Goal: Task Accomplishment & Management: Use online tool/utility

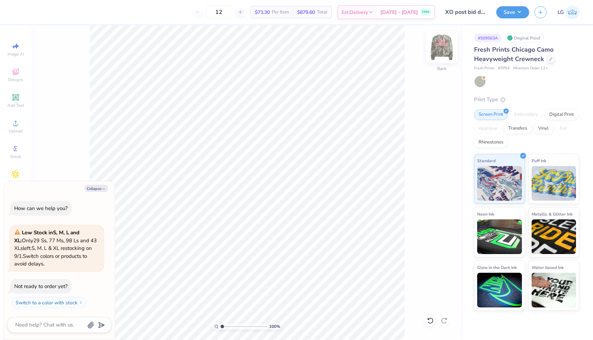
click at [435, 46] on img at bounding box center [442, 47] width 28 height 28
click at [437, 45] on img at bounding box center [442, 47] width 28 height 28
click at [509, 14] on button "Save" at bounding box center [512, 11] width 33 height 12
type textarea "x"
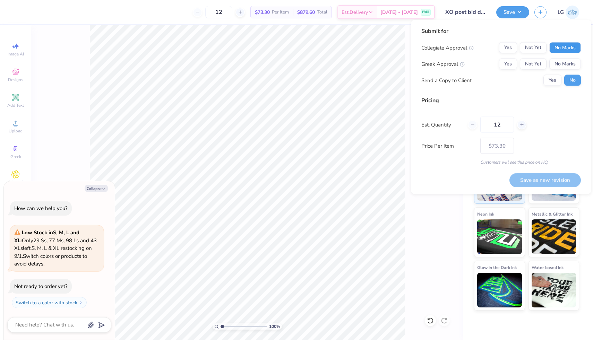
click at [565, 52] on button "No Marks" at bounding box center [565, 47] width 32 height 11
click at [499, 71] on div "Collegiate Approval Yes Not Yet No Marks Greek Approval Yes Not Yet No Marks Se…" at bounding box center [501, 64] width 160 height 44
click at [508, 64] on button "Yes" at bounding box center [508, 64] width 18 height 11
click at [563, 180] on button "Save as new revision" at bounding box center [544, 180] width 71 height 14
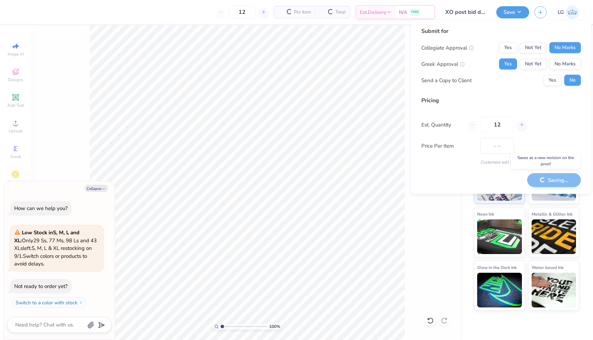
type input "$73.30"
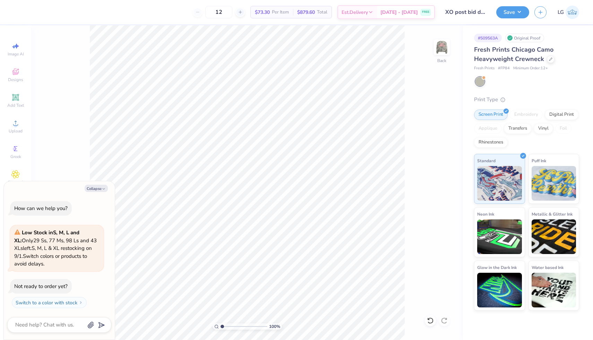
type textarea "x"
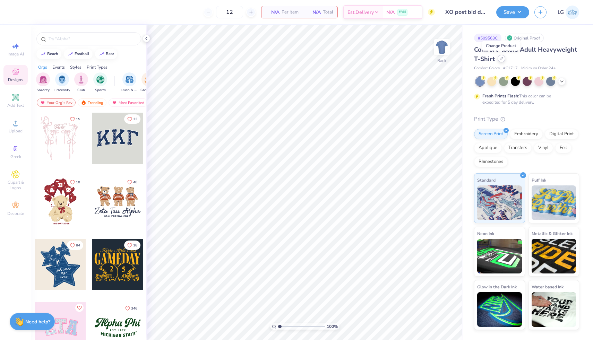
click at [499, 61] on div at bounding box center [502, 59] width 8 height 8
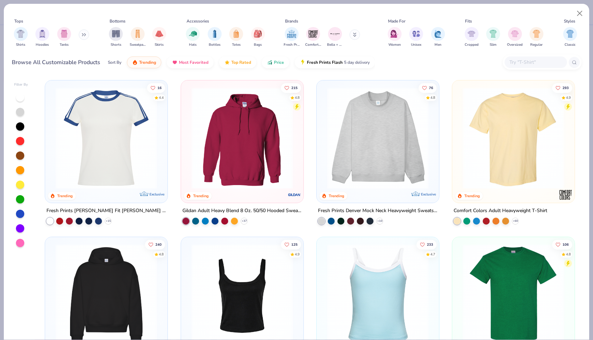
click at [400, 142] on img at bounding box center [378, 138] width 109 height 102
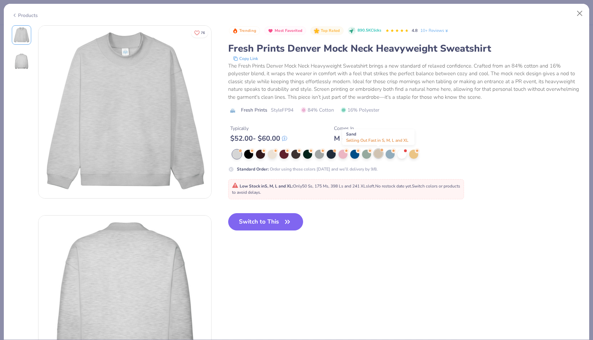
click at [376, 155] on div at bounding box center [378, 153] width 9 height 9
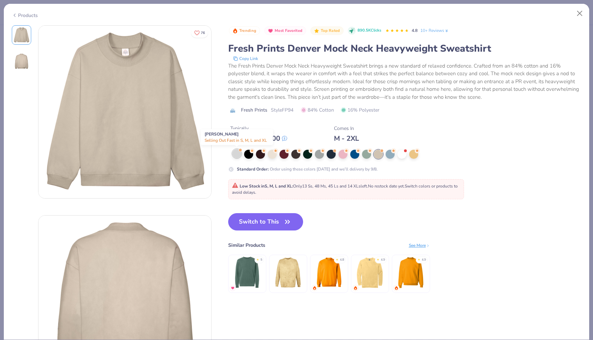
click at [238, 154] on div at bounding box center [236, 153] width 9 height 9
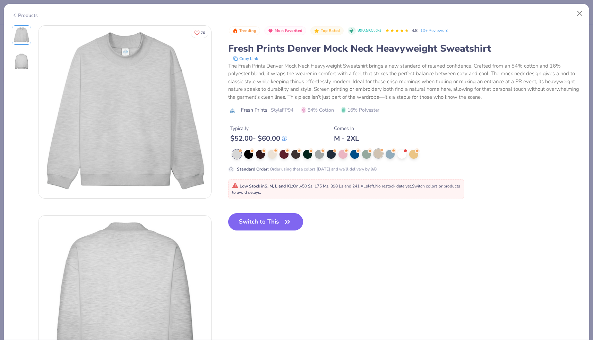
click at [379, 154] on div at bounding box center [378, 153] width 9 height 9
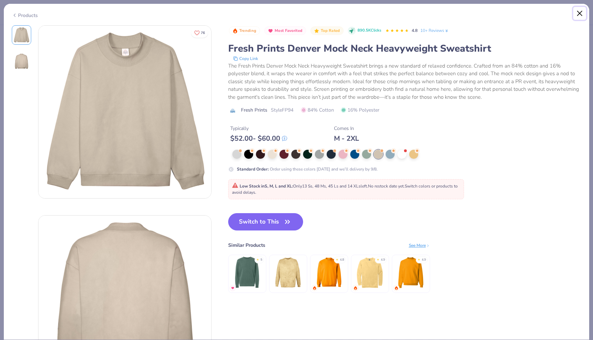
click at [579, 18] on button "Close" at bounding box center [579, 13] width 13 height 13
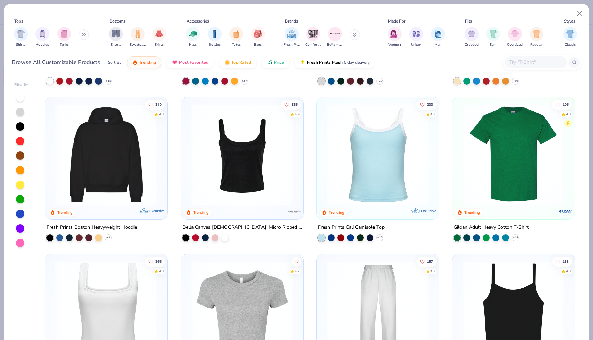
scroll to position [139, 0]
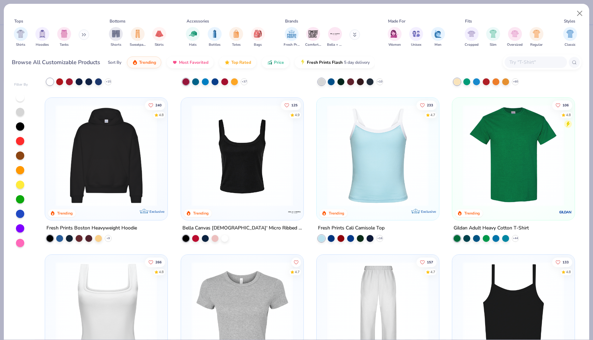
click at [387, 159] on img at bounding box center [378, 156] width 109 height 102
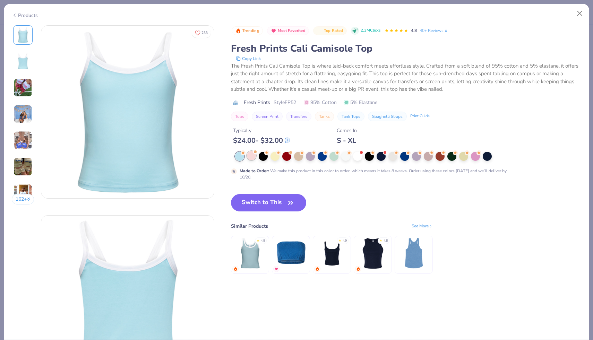
click at [253, 157] on div at bounding box center [251, 155] width 9 height 9
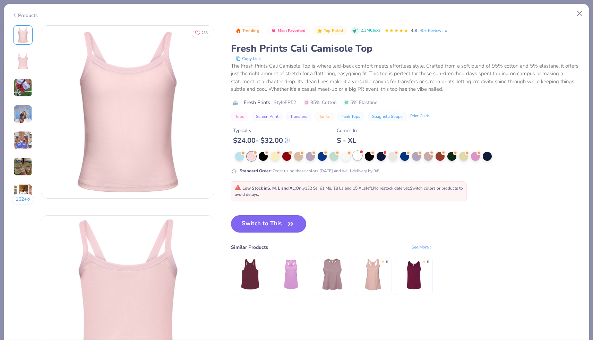
click at [357, 155] on div at bounding box center [357, 155] width 9 height 9
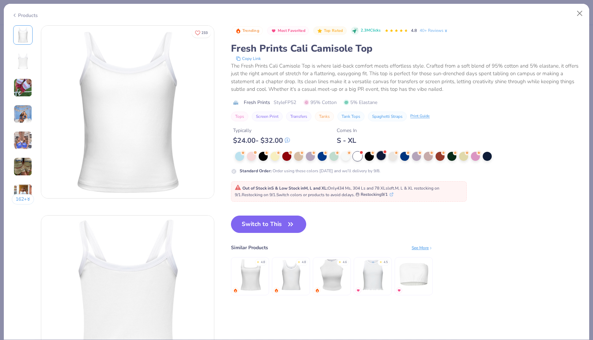
click at [383, 157] on div at bounding box center [381, 155] width 9 height 9
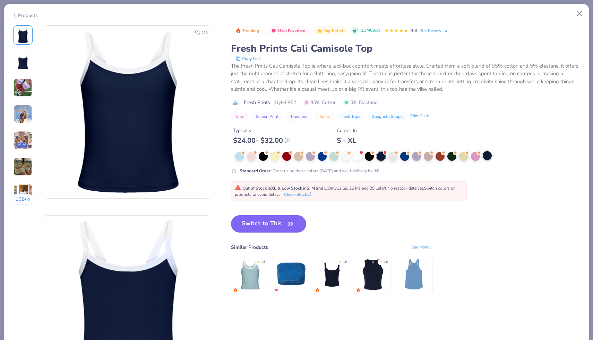
click at [488, 156] on div at bounding box center [487, 155] width 9 height 9
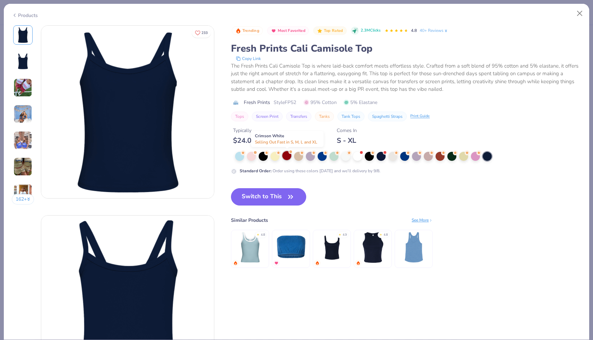
click at [288, 156] on div at bounding box center [286, 155] width 9 height 9
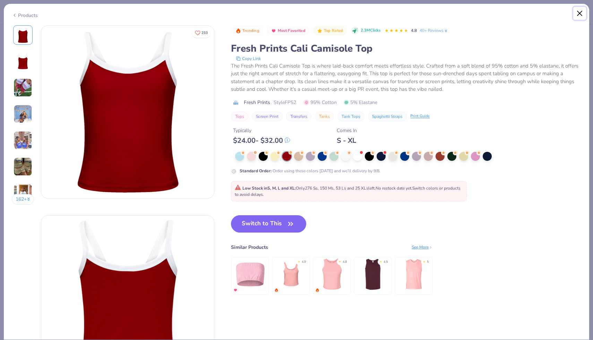
click at [579, 12] on button "Close" at bounding box center [579, 13] width 13 height 13
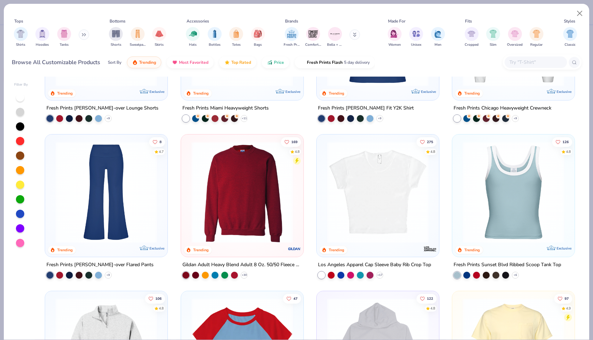
scroll to position [570, 0]
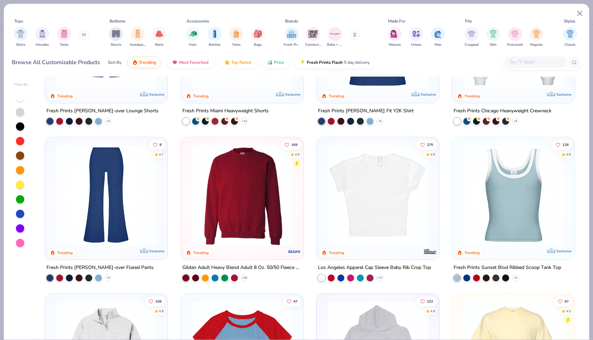
click at [369, 183] on img at bounding box center [378, 195] width 109 height 102
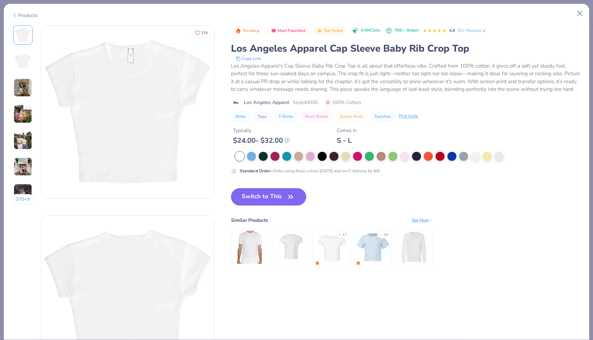
click at [18, 89] on img at bounding box center [23, 87] width 19 height 19
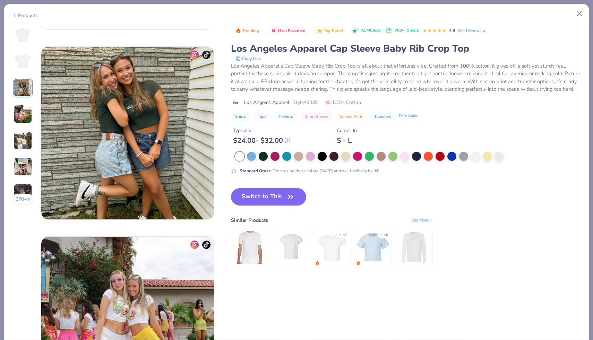
scroll to position [380, 0]
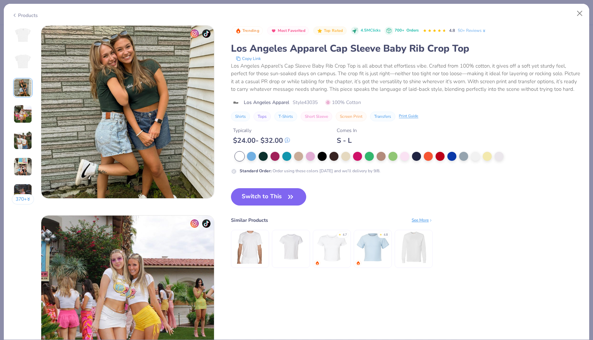
click at [20, 107] on img at bounding box center [23, 114] width 19 height 19
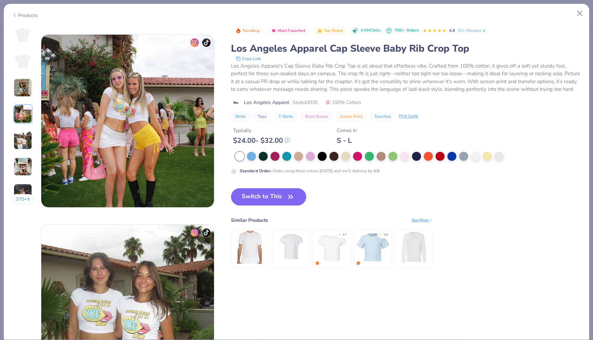
scroll to position [570, 0]
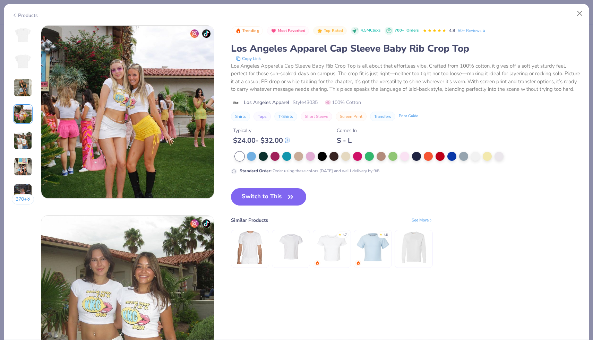
click at [19, 136] on img at bounding box center [23, 140] width 19 height 19
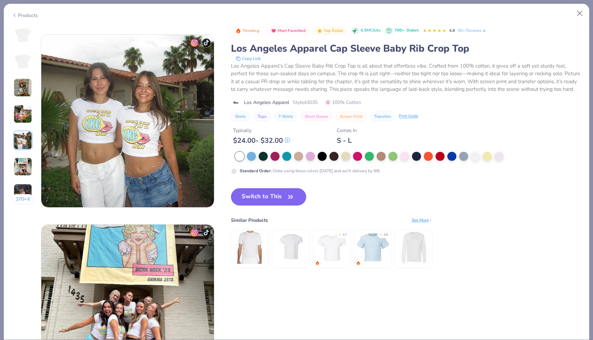
scroll to position [760, 0]
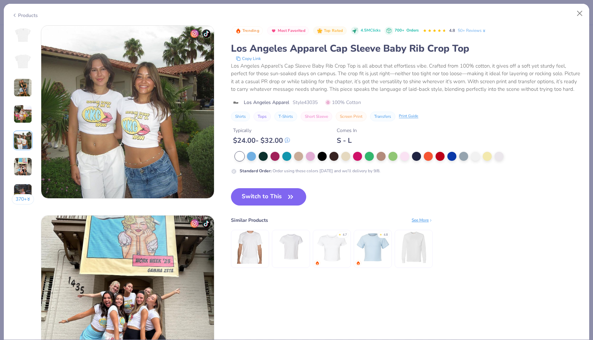
click at [18, 159] on img at bounding box center [23, 166] width 19 height 19
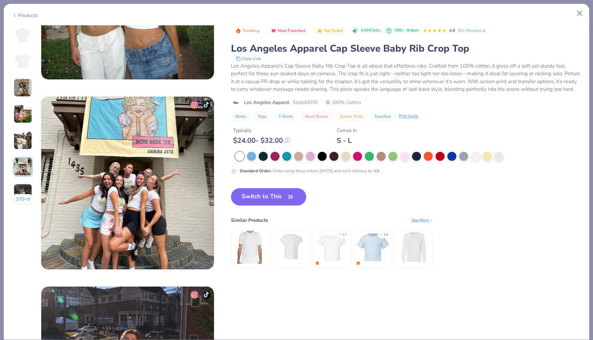
scroll to position [950, 0]
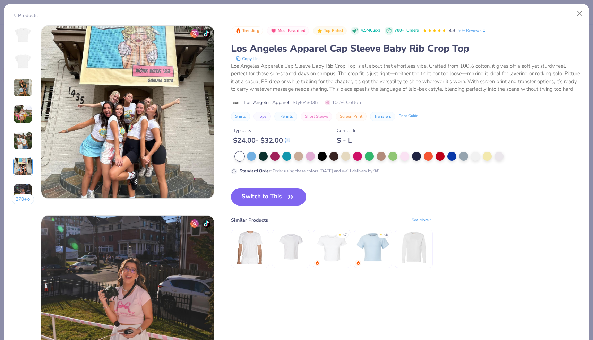
click at [22, 190] on img at bounding box center [23, 193] width 19 height 19
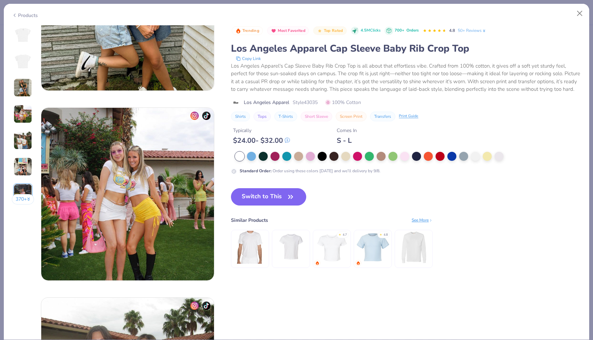
scroll to position [446, 0]
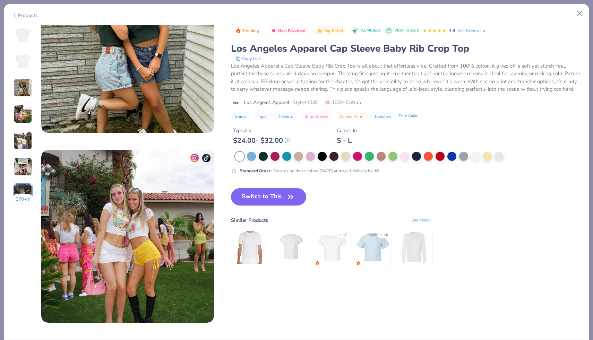
click at [22, 13] on div "Products" at bounding box center [25, 15] width 26 height 7
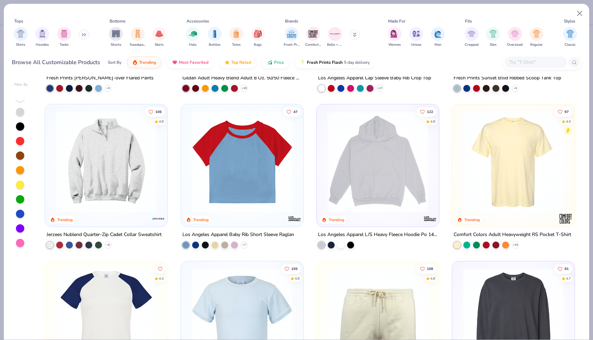
scroll to position [759, 0]
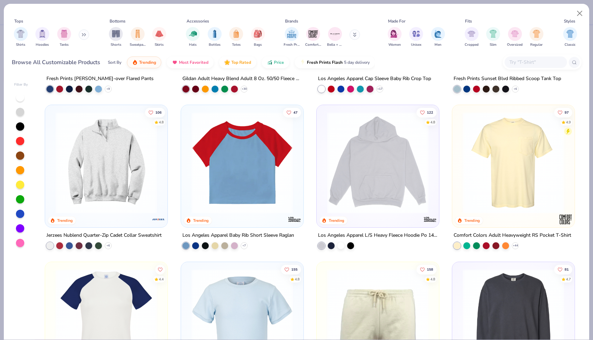
click at [223, 202] on img at bounding box center [242, 163] width 109 height 102
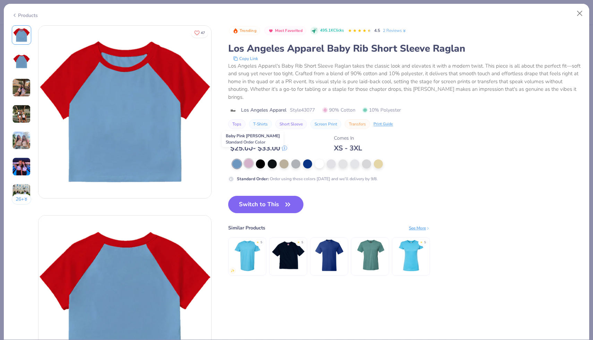
click at [249, 159] on div at bounding box center [248, 163] width 9 height 9
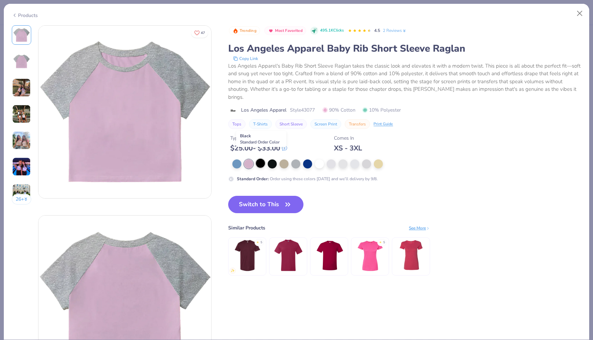
click at [258, 159] on div at bounding box center [260, 163] width 9 height 9
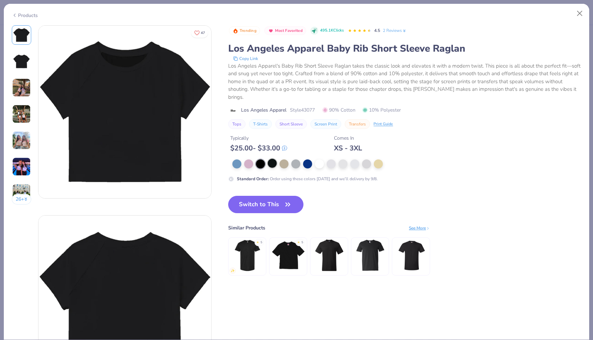
click at [269, 159] on div at bounding box center [272, 163] width 9 height 9
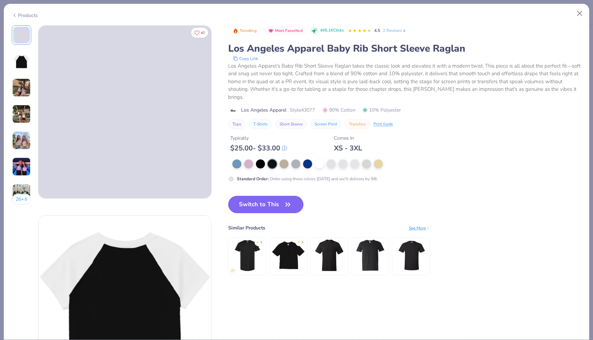
click at [24, 89] on img at bounding box center [21, 87] width 19 height 19
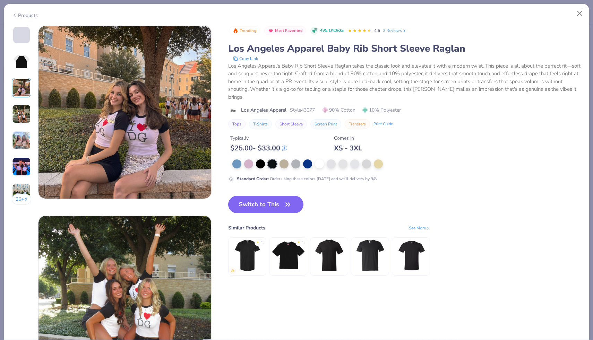
scroll to position [380, 0]
click at [24, 111] on img at bounding box center [21, 114] width 19 height 19
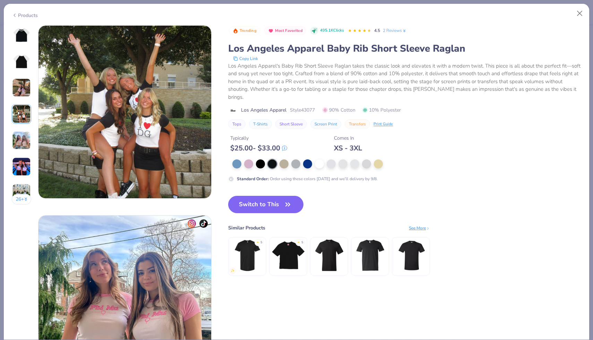
click at [24, 133] on img at bounding box center [21, 140] width 19 height 19
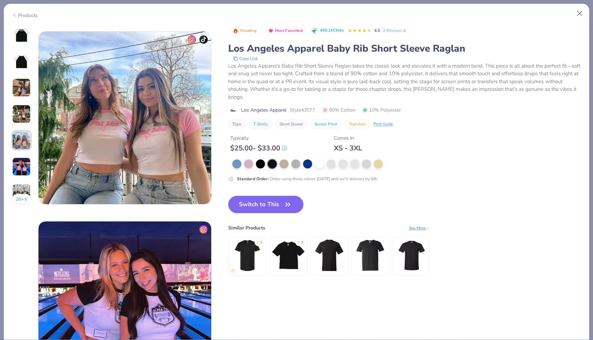
scroll to position [760, 0]
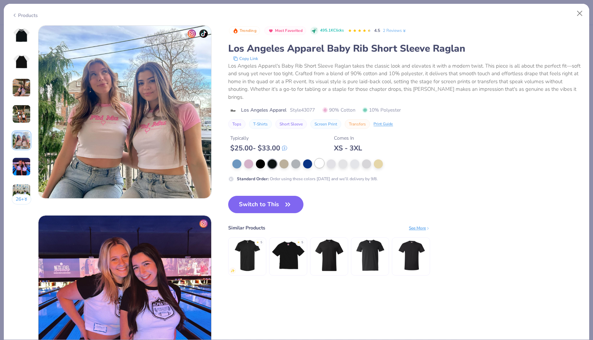
click at [321, 159] on div at bounding box center [319, 163] width 9 height 9
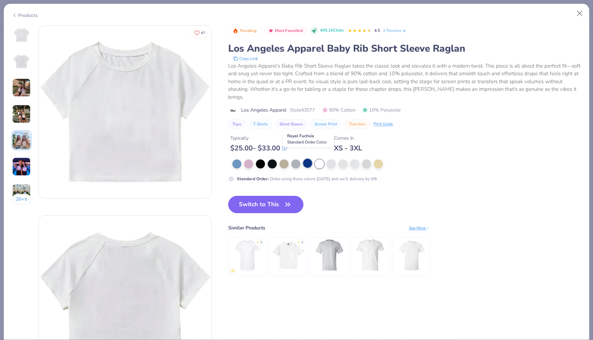
click at [310, 159] on div at bounding box center [307, 163] width 9 height 9
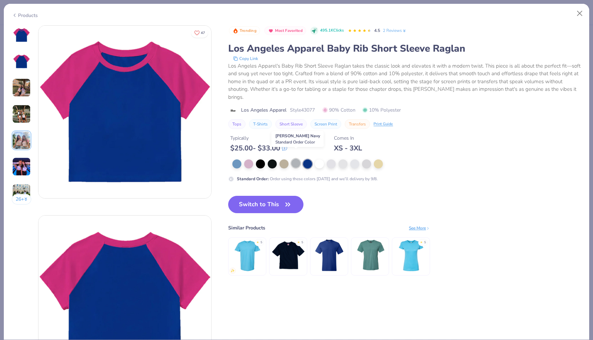
click at [295, 159] on div at bounding box center [295, 163] width 9 height 9
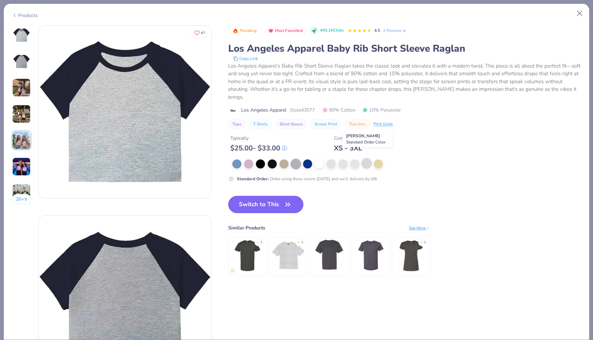
click at [369, 159] on div at bounding box center [366, 163] width 9 height 9
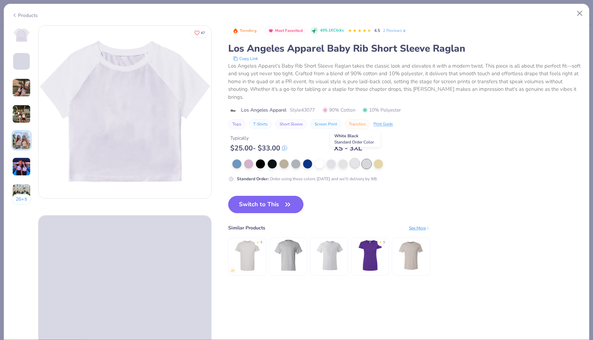
click at [353, 159] on div at bounding box center [354, 163] width 9 height 9
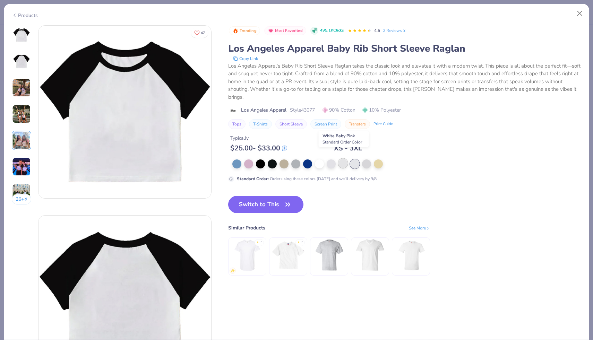
click at [344, 159] on div at bounding box center [342, 163] width 9 height 9
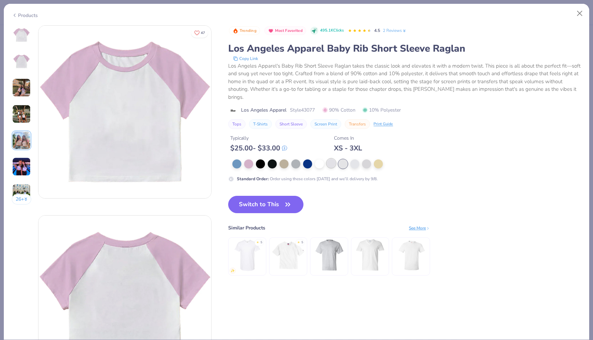
click at [330, 159] on div at bounding box center [331, 163] width 9 height 9
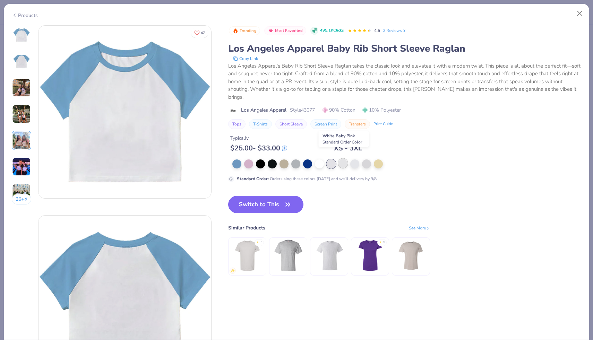
click at [343, 159] on div at bounding box center [342, 163] width 9 height 9
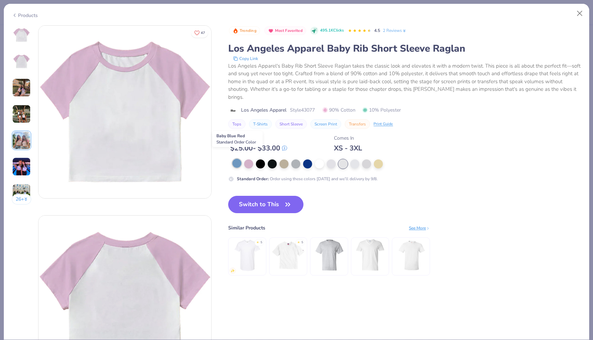
click at [239, 159] on div at bounding box center [236, 163] width 9 height 9
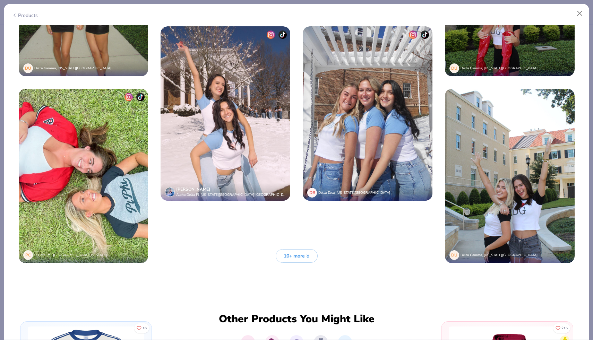
scroll to position [1885, 0]
click at [309, 256] on icon at bounding box center [308, 256] width 2 height 1
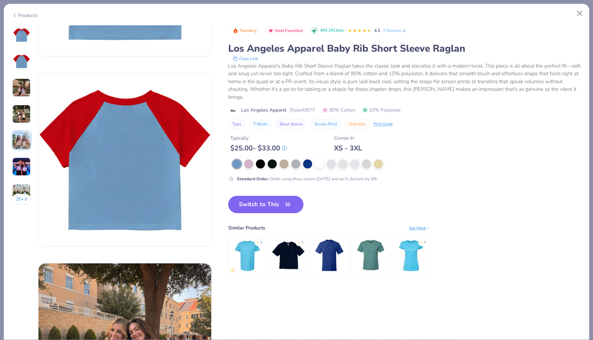
scroll to position [128, 0]
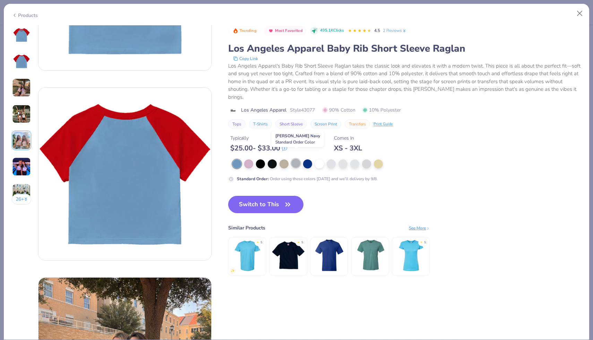
click at [294, 159] on div at bounding box center [295, 163] width 9 height 9
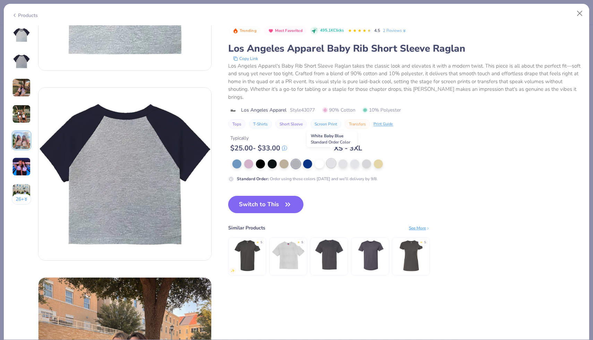
click at [329, 159] on div at bounding box center [331, 163] width 9 height 9
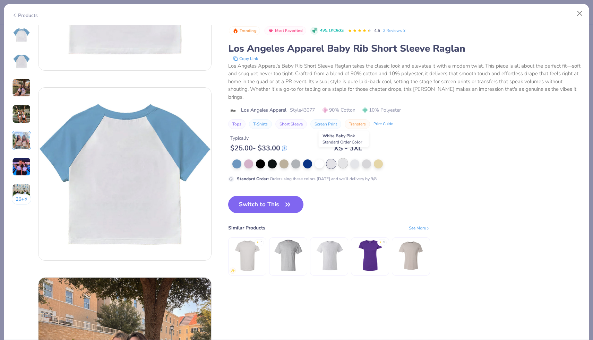
click at [342, 159] on div at bounding box center [342, 163] width 9 height 9
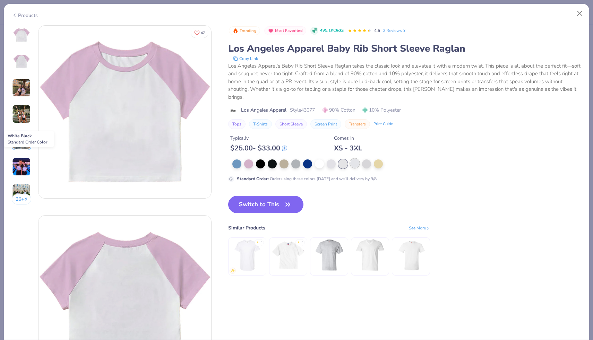
click at [352, 159] on div at bounding box center [354, 163] width 9 height 9
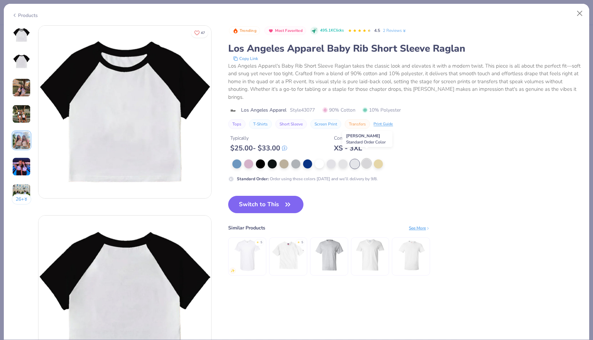
click at [370, 159] on div at bounding box center [366, 163] width 9 height 9
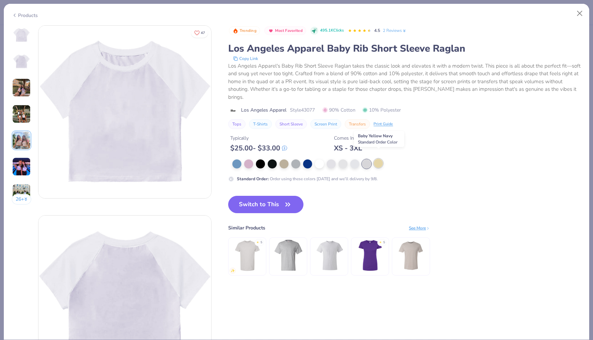
click at [378, 159] on div at bounding box center [378, 163] width 9 height 9
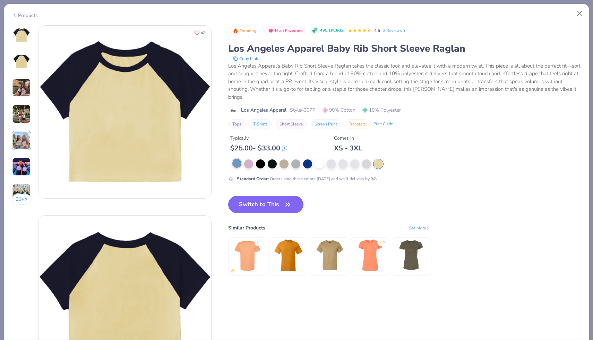
click at [236, 159] on div at bounding box center [236, 163] width 9 height 9
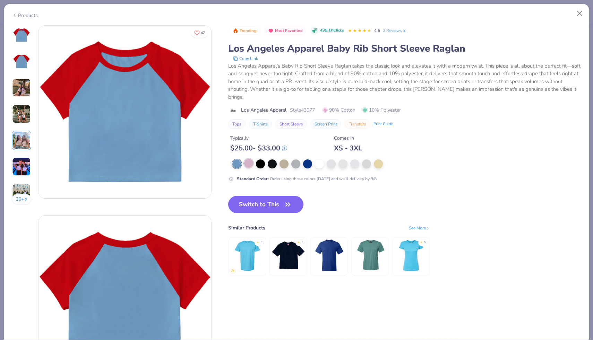
click at [246, 159] on div at bounding box center [248, 163] width 9 height 9
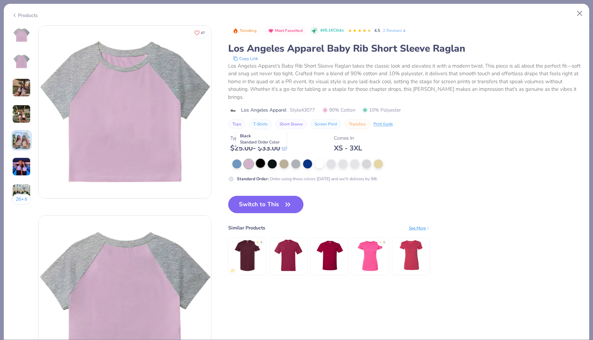
click at [258, 159] on div at bounding box center [260, 163] width 9 height 9
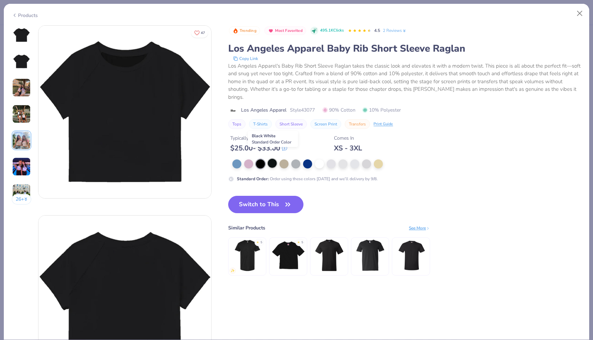
click at [268, 159] on div at bounding box center [272, 163] width 9 height 9
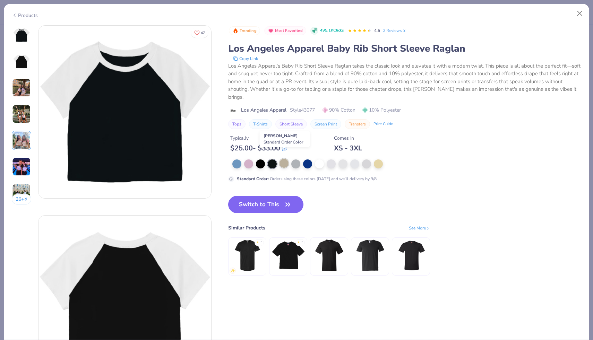
click at [288, 159] on div at bounding box center [283, 163] width 9 height 9
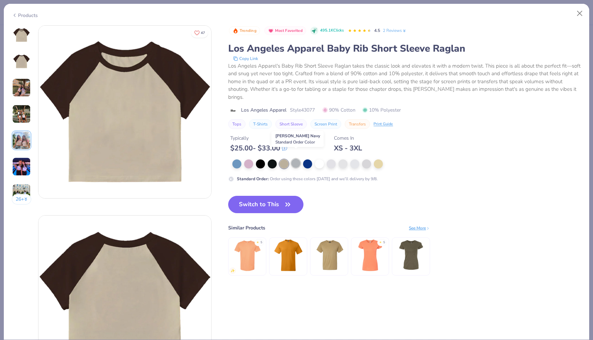
click at [296, 159] on div at bounding box center [295, 163] width 9 height 9
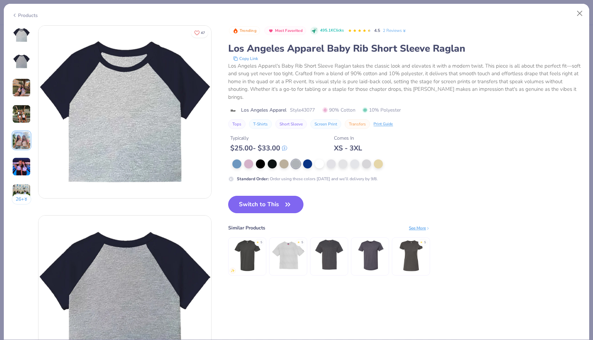
click at [283, 196] on button "Switch to This" at bounding box center [265, 204] width 75 height 17
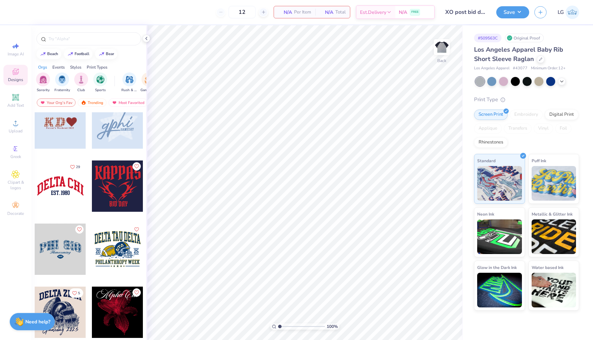
scroll to position [583, 0]
click at [563, 83] on icon at bounding box center [562, 81] width 6 height 6
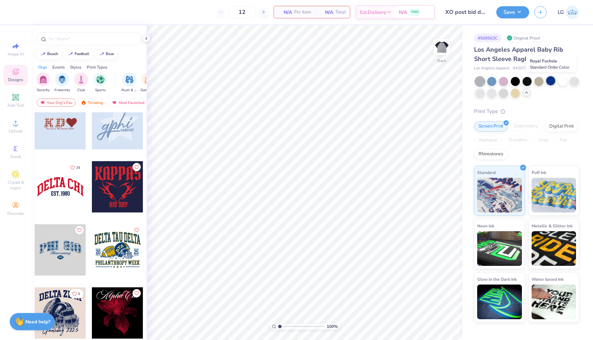
click at [552, 83] on div at bounding box center [550, 80] width 9 height 9
click at [575, 83] on div at bounding box center [574, 80] width 9 height 9
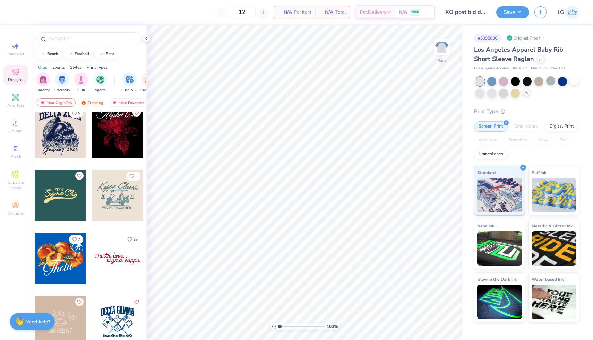
scroll to position [758, 0]
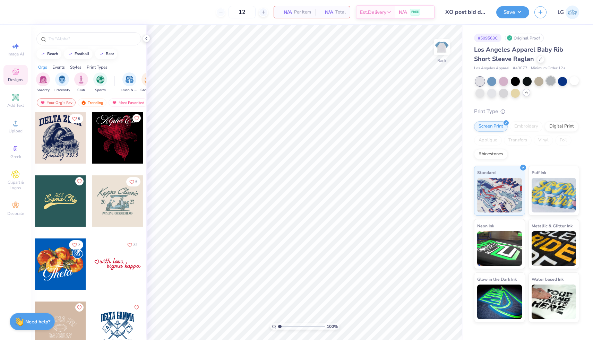
click at [550, 78] on div at bounding box center [550, 80] width 9 height 9
click at [483, 93] on div at bounding box center [479, 92] width 9 height 9
click at [492, 95] on div at bounding box center [491, 92] width 9 height 9
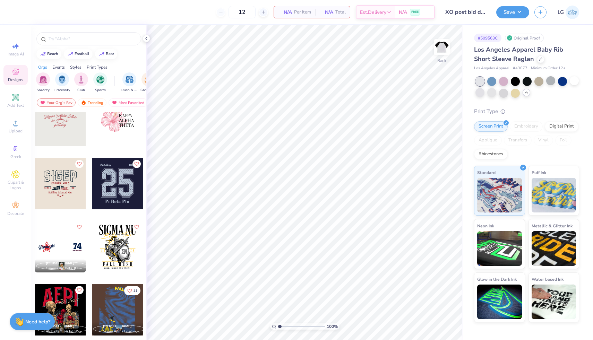
scroll to position [1721, 0]
click at [525, 92] on icon at bounding box center [527, 93] width 6 height 6
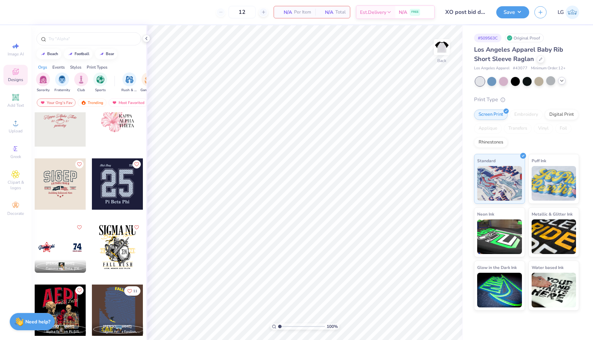
click at [564, 83] on icon at bounding box center [562, 81] width 6 height 6
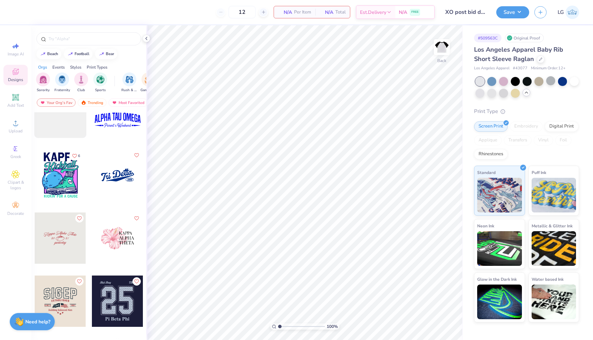
scroll to position [1603, 0]
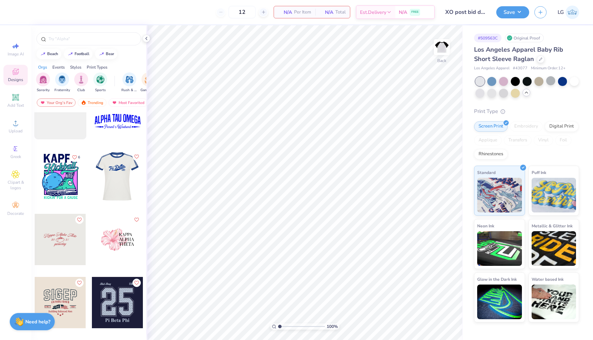
click at [92, 184] on div at bounding box center [66, 176] width 51 height 51
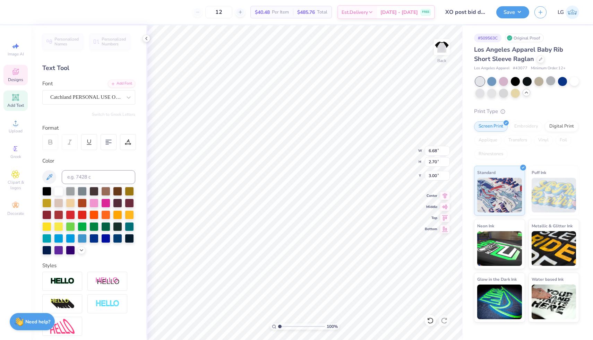
scroll to position [0, 0]
type textarea "T"
type textarea "Chi Omega"
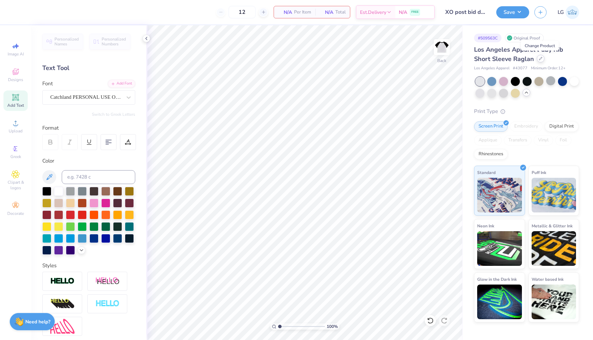
click at [539, 59] on icon at bounding box center [540, 58] width 3 height 3
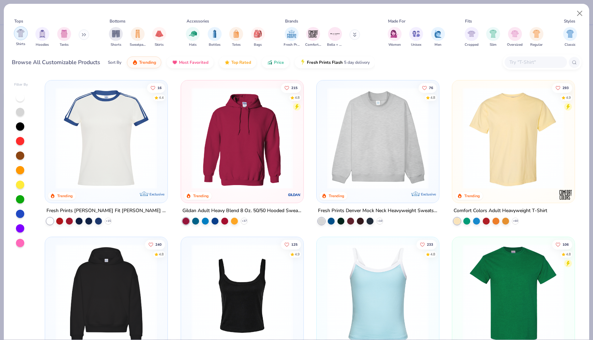
click at [18, 30] on img "filter for Shirts" at bounding box center [21, 33] width 8 height 8
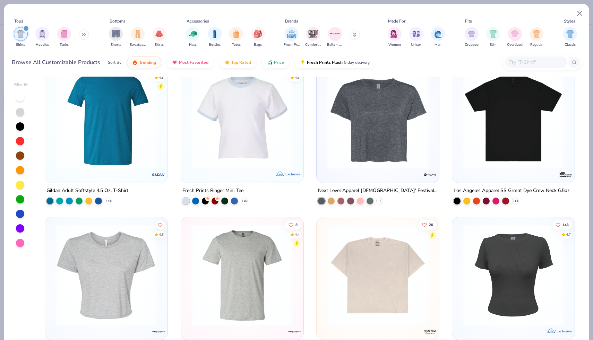
scroll to position [663, 0]
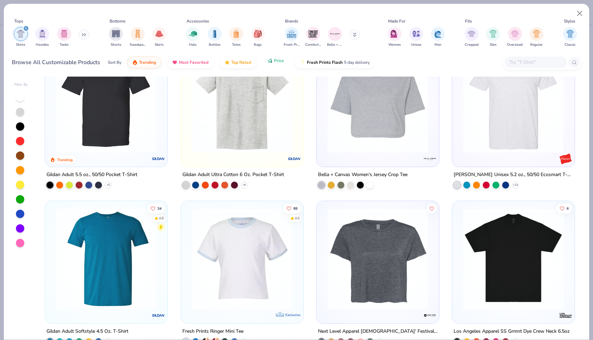
click at [275, 65] on button "Price" at bounding box center [275, 61] width 27 height 12
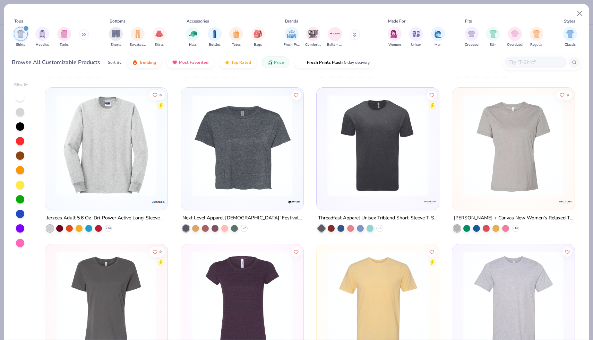
scroll to position [1720, 0]
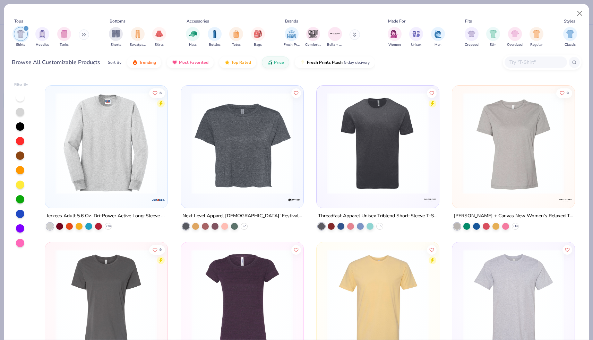
click at [282, 175] on img at bounding box center [242, 144] width 109 height 102
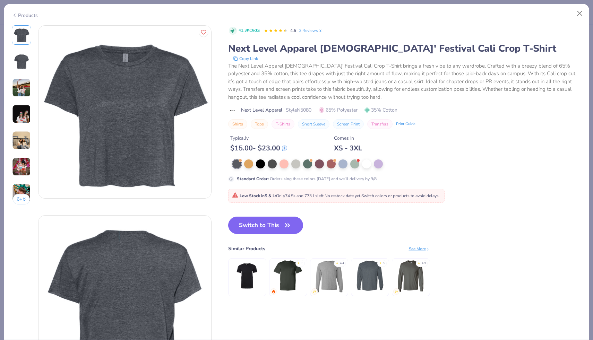
click at [20, 87] on img at bounding box center [21, 87] width 19 height 19
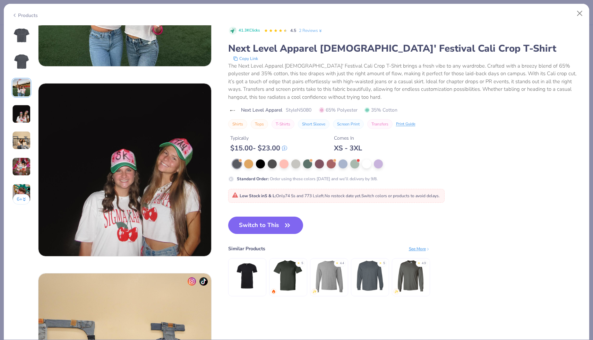
scroll to position [512, 0]
click at [368, 165] on div at bounding box center [366, 163] width 9 height 9
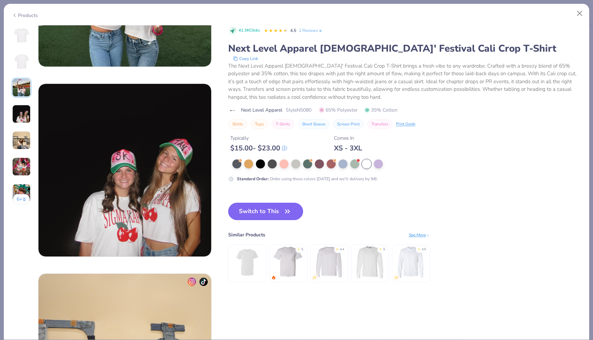
click at [249, 209] on button "Switch to This" at bounding box center [265, 211] width 75 height 17
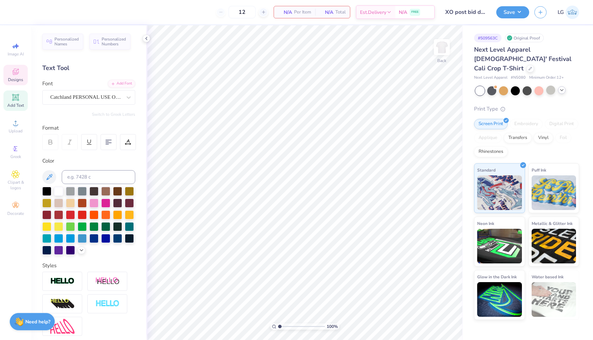
click at [18, 76] on icon at bounding box center [15, 72] width 8 height 8
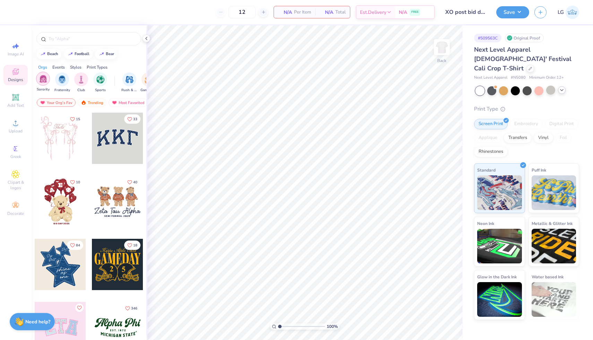
click at [39, 81] on img "filter for Sorority" at bounding box center [43, 79] width 8 height 8
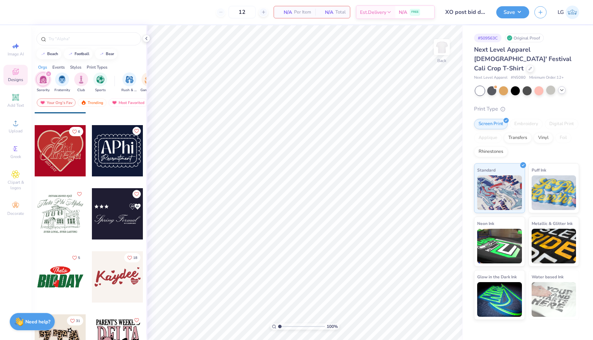
scroll to position [2260, 0]
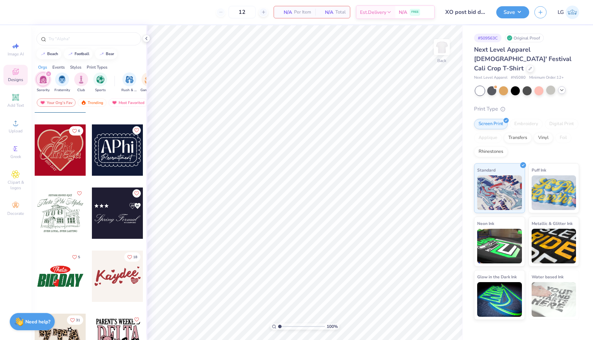
click at [46, 143] on div at bounding box center [60, 149] width 51 height 51
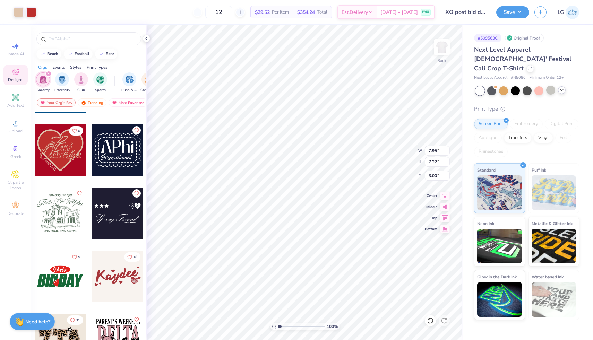
type input "7.95"
type input "7.22"
type input "10.44"
type input "9.48"
type input "1.50"
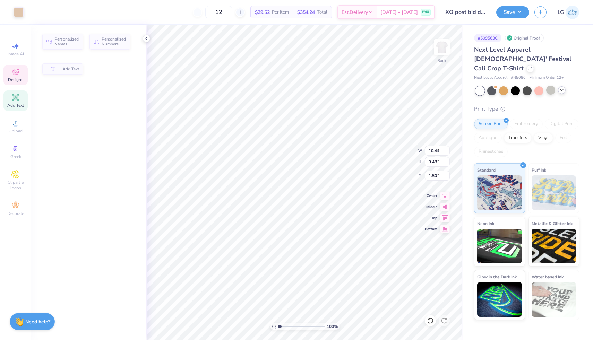
type input "2.88"
type input "2.61"
type input "8.38"
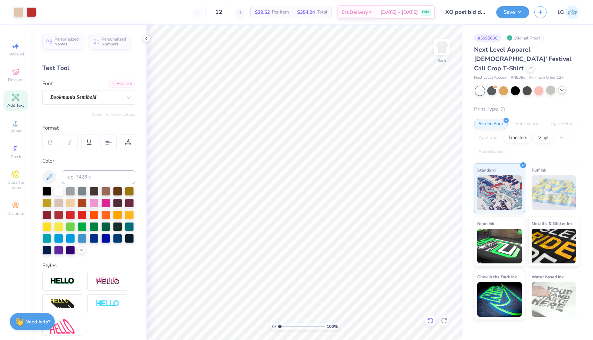
click at [427, 322] on icon at bounding box center [430, 320] width 7 height 7
type input "8.50"
type textarea "B"
type textarea "PI MU"
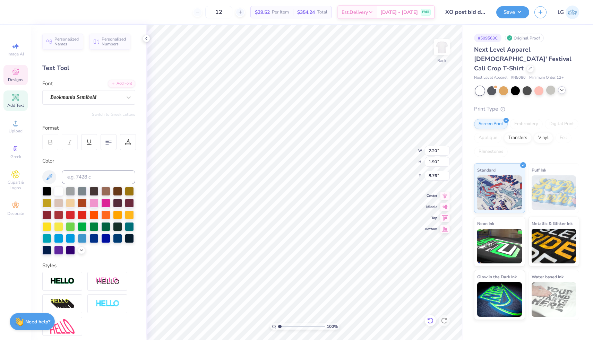
type input "8.76"
click at [519, 14] on button "Save" at bounding box center [512, 11] width 33 height 12
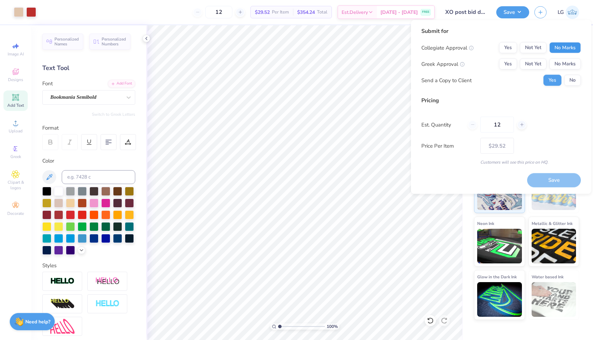
click at [570, 49] on button "No Marks" at bounding box center [565, 47] width 32 height 11
click at [513, 61] on button "Yes" at bounding box center [508, 64] width 18 height 11
click at [550, 185] on button "Save" at bounding box center [554, 180] width 54 height 14
type input "$29.52"
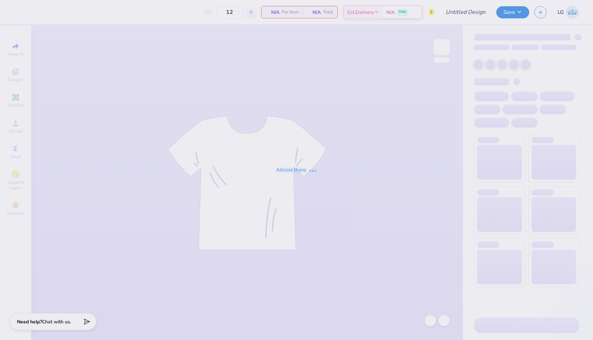
type input "XO post bid day"
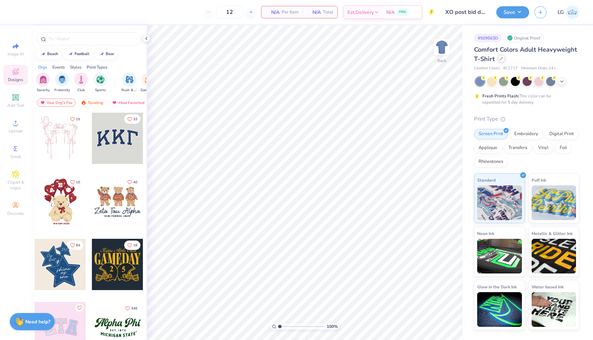
click at [501, 59] on icon at bounding box center [501, 58] width 3 height 3
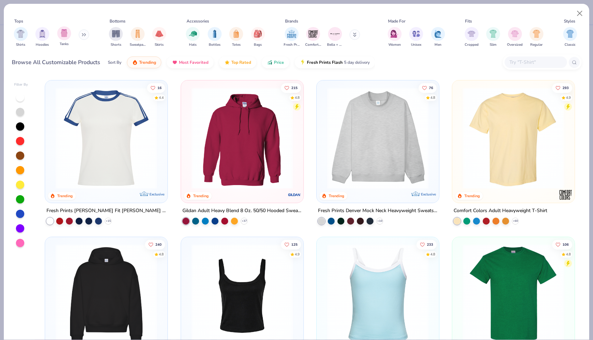
click at [67, 40] on div "Tanks" at bounding box center [64, 36] width 14 height 20
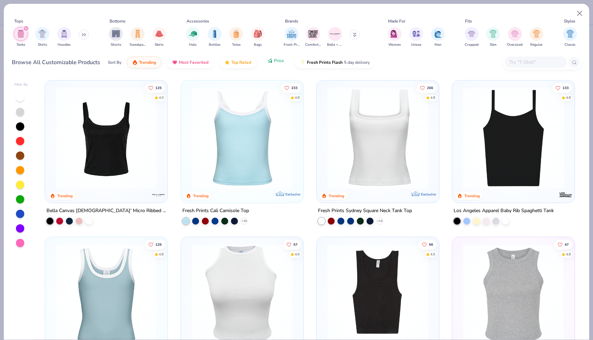
click at [274, 63] on span "Price" at bounding box center [279, 61] width 10 height 6
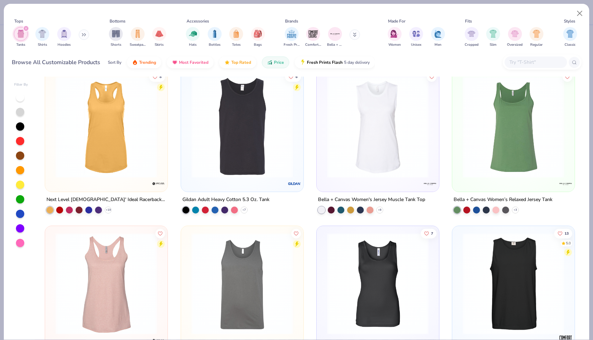
scroll to position [16, 0]
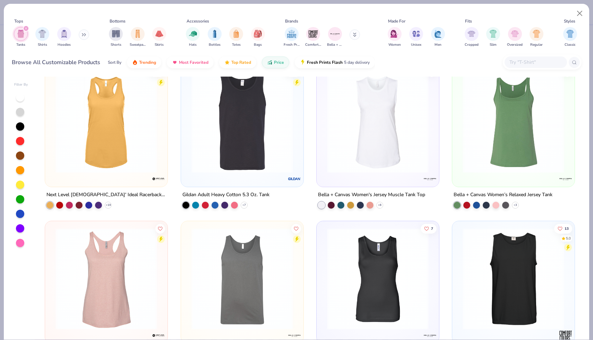
click at [497, 148] on img at bounding box center [513, 122] width 109 height 102
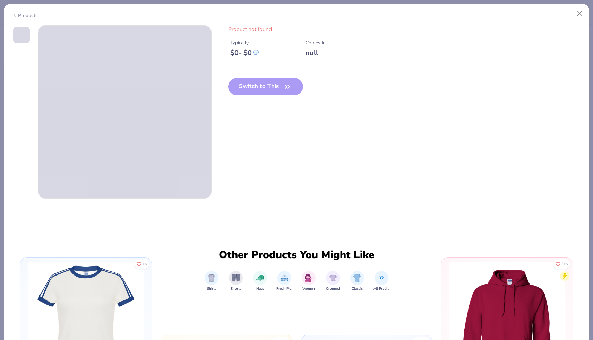
click at [16, 13] on icon at bounding box center [15, 15] width 6 height 8
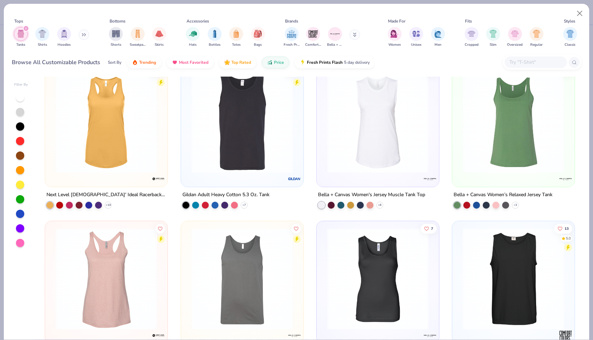
click at [493, 118] on img at bounding box center [513, 122] width 109 height 102
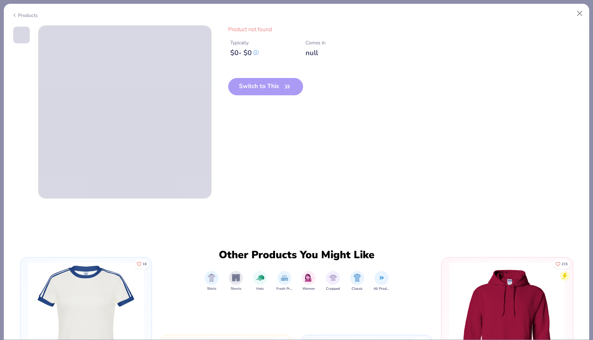
click at [466, 85] on div "Product not found Typically $ 0 - $ 0 Comes In null Switch to This" at bounding box center [404, 65] width 353 height 81
click at [17, 13] on icon at bounding box center [15, 15] width 6 height 8
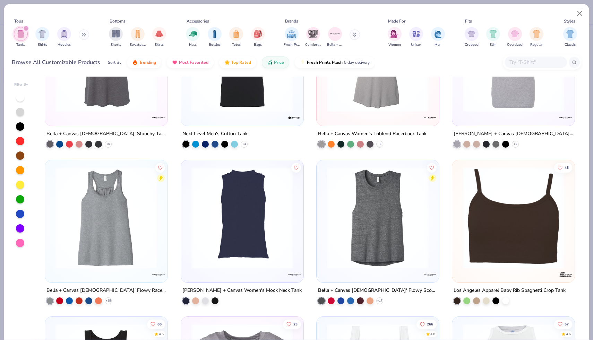
scroll to position [547, 0]
click at [125, 229] on img at bounding box center [106, 218] width 109 height 102
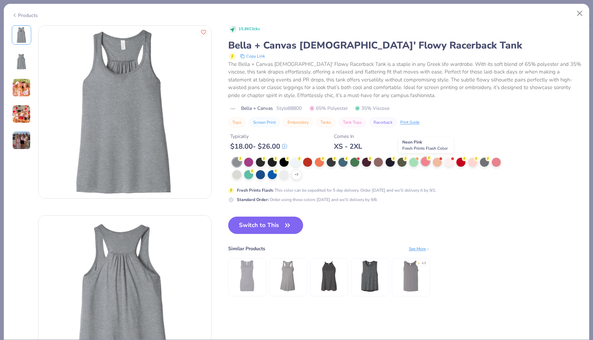
click at [427, 162] on div at bounding box center [425, 161] width 9 height 9
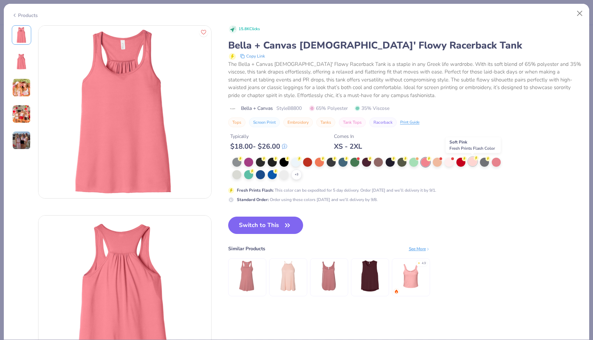
click at [475, 160] on icon at bounding box center [476, 158] width 5 height 5
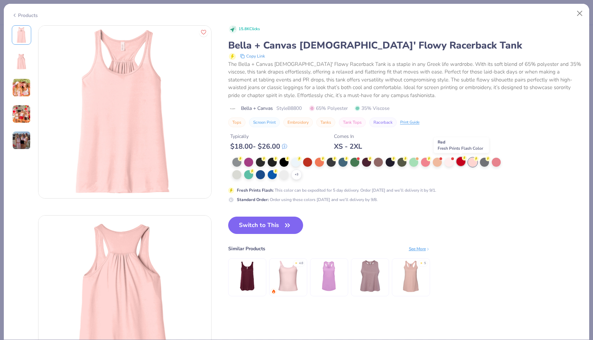
click at [459, 160] on div at bounding box center [460, 161] width 9 height 9
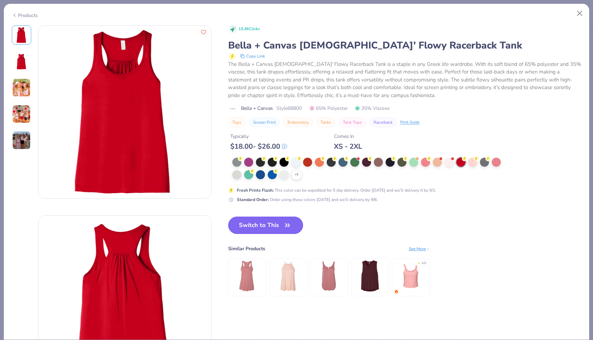
click at [258, 222] on button "Switch to This" at bounding box center [265, 225] width 75 height 17
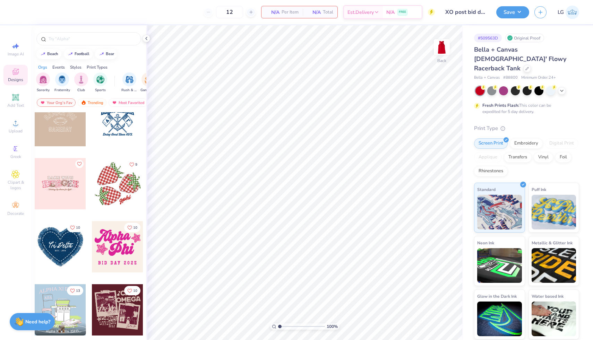
scroll to position [965, 0]
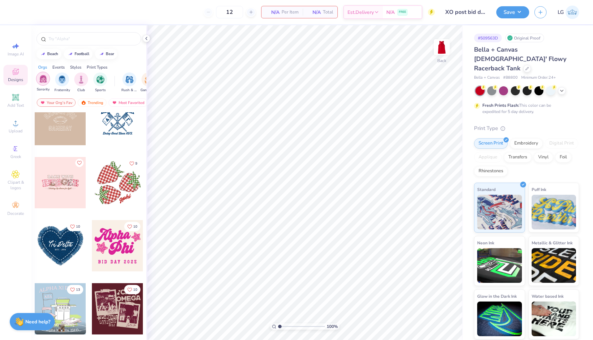
click at [39, 76] on img "filter for Sorority" at bounding box center [43, 79] width 8 height 8
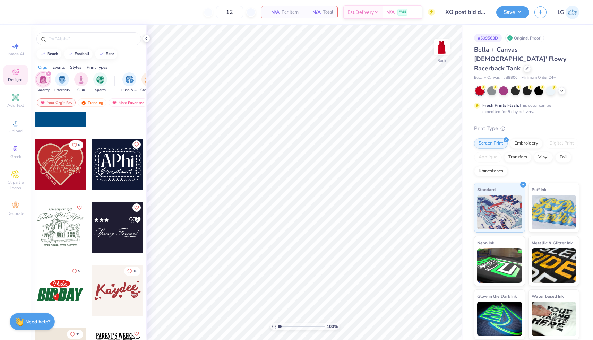
scroll to position [2246, 0]
click at [66, 173] on div at bounding box center [60, 163] width 51 height 51
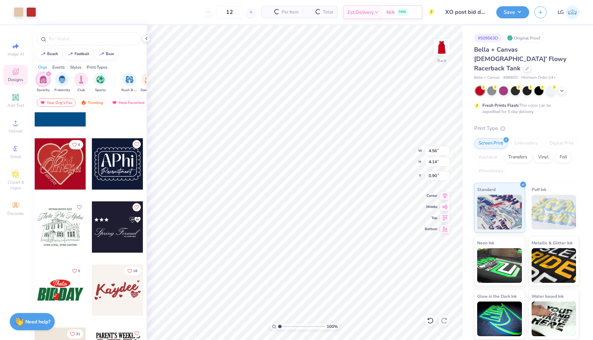
type input "0.90"
type input "6.80"
type input "6.18"
type input "0.77"
click at [31, 12] on div at bounding box center [31, 12] width 10 height 10
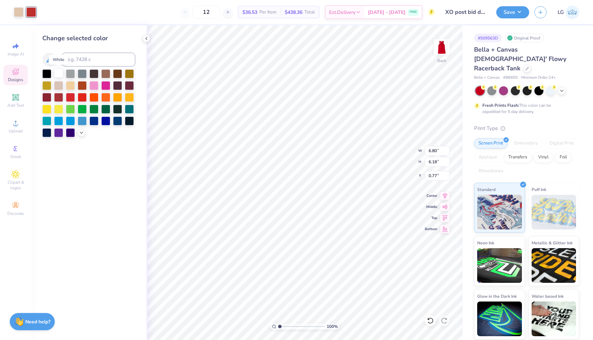
click at [58, 72] on div at bounding box center [58, 73] width 9 height 9
click at [16, 12] on div at bounding box center [19, 12] width 10 height 10
click at [83, 97] on div at bounding box center [82, 96] width 9 height 9
click at [430, 322] on icon at bounding box center [430, 320] width 7 height 7
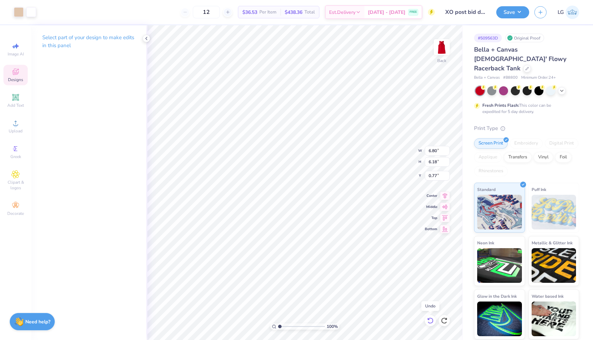
click at [430, 322] on icon at bounding box center [430, 320] width 7 height 7
click at [32, 13] on div at bounding box center [31, 12] width 10 height 10
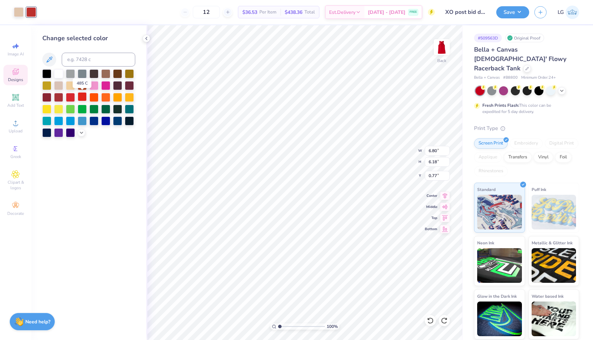
click at [82, 94] on div at bounding box center [82, 96] width 9 height 9
click at [18, 12] on div at bounding box center [19, 12] width 10 height 10
click at [59, 72] on div at bounding box center [58, 73] width 9 height 9
click at [427, 321] on icon at bounding box center [430, 320] width 7 height 7
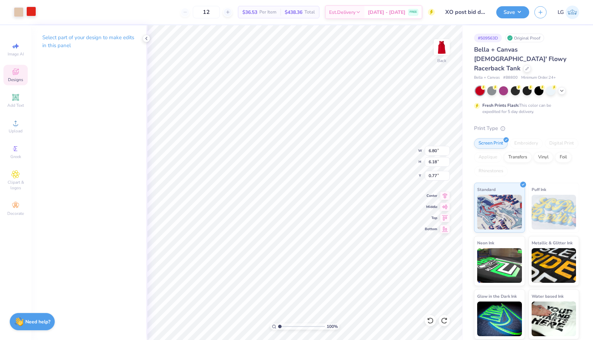
click at [29, 13] on div at bounding box center [31, 12] width 10 height 10
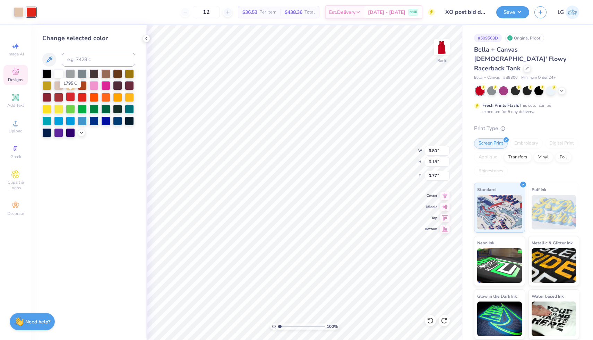
click at [71, 96] on div at bounding box center [70, 96] width 9 height 9
click at [131, 197] on div "Change selected color" at bounding box center [88, 182] width 115 height 315
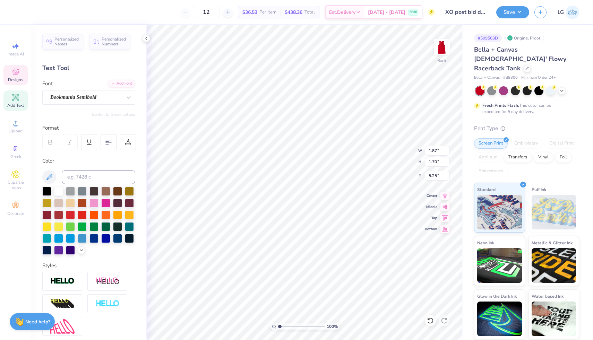
scroll to position [0, 0]
type textarea "B"
type textarea "PI MU"
click at [508, 16] on button "Save" at bounding box center [512, 11] width 33 height 12
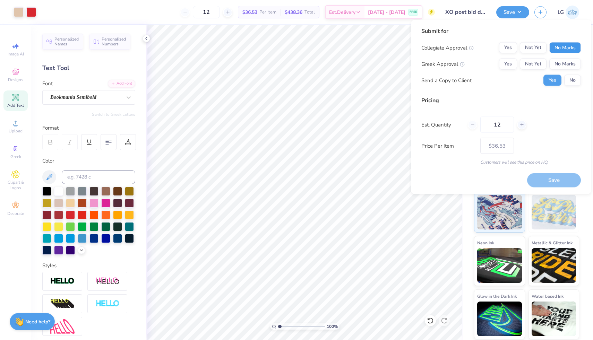
click at [565, 49] on button "No Marks" at bounding box center [565, 47] width 32 height 11
click at [509, 60] on button "Yes" at bounding box center [508, 64] width 18 height 11
click at [553, 181] on button "Save" at bounding box center [554, 180] width 54 height 14
type input "– –"
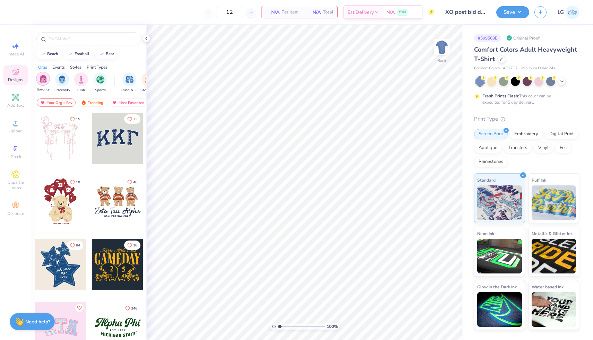
click at [46, 79] on img "filter for Sorority" at bounding box center [43, 79] width 8 height 8
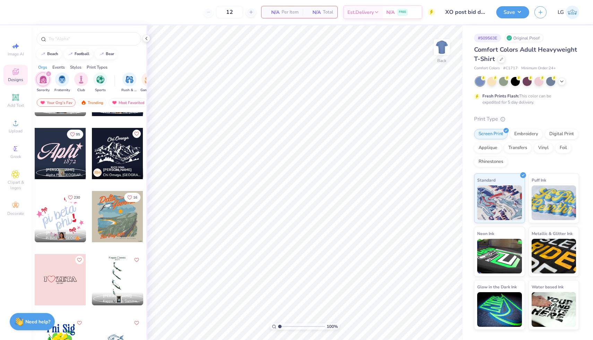
scroll to position [1758, 0]
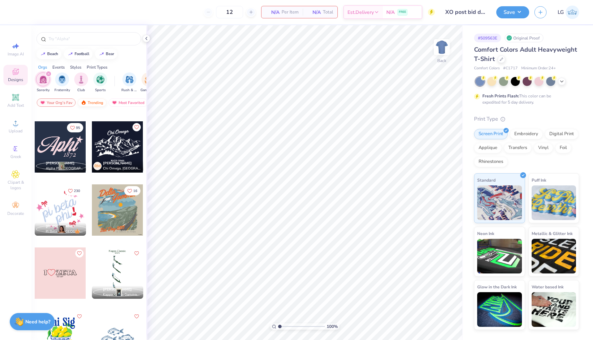
click at [87, 104] on div "Trending" at bounding box center [92, 102] width 29 height 8
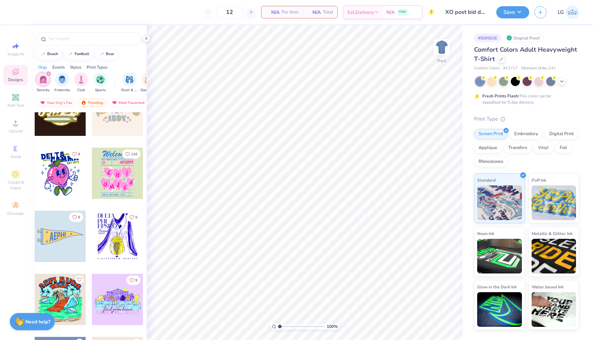
scroll to position [3363, 0]
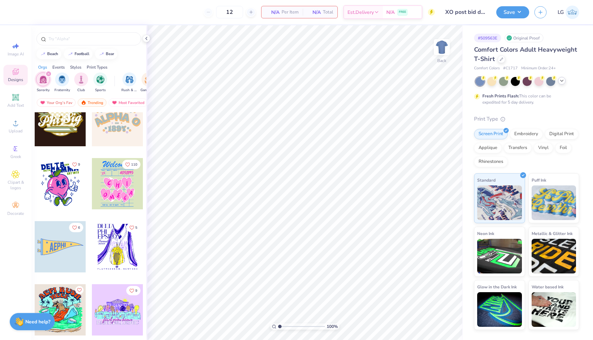
click at [560, 84] on div at bounding box center [527, 81] width 104 height 9
click at [562, 82] on icon at bounding box center [562, 81] width 6 height 6
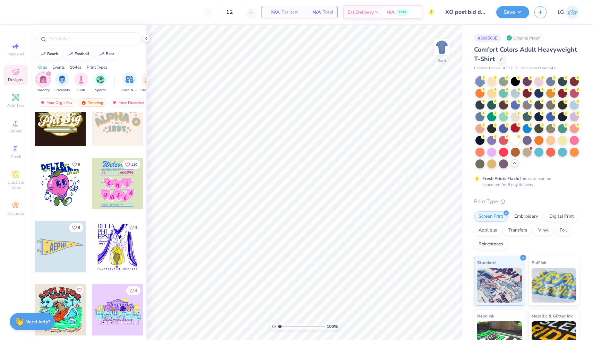
click at [514, 130] on div at bounding box center [515, 127] width 9 height 9
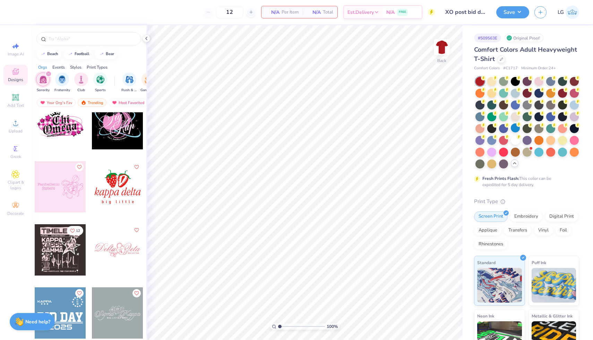
scroll to position [6578, 0]
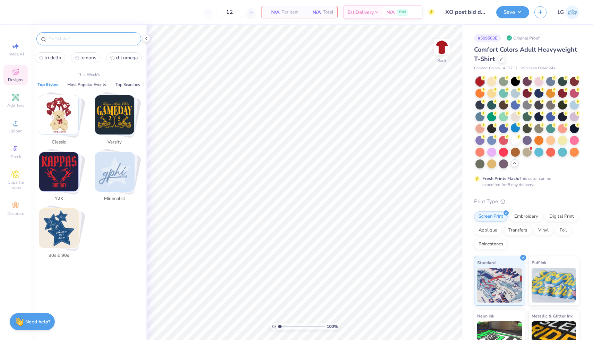
click at [55, 37] on input "text" at bounding box center [92, 38] width 89 height 7
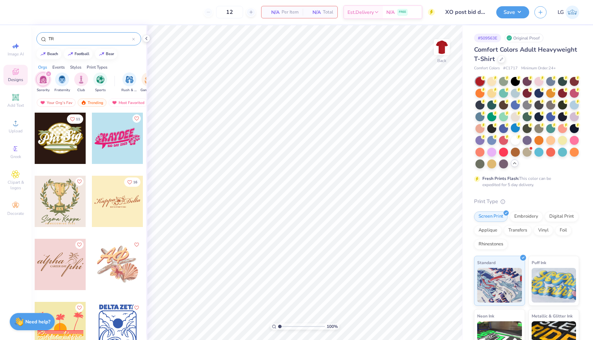
type input "T"
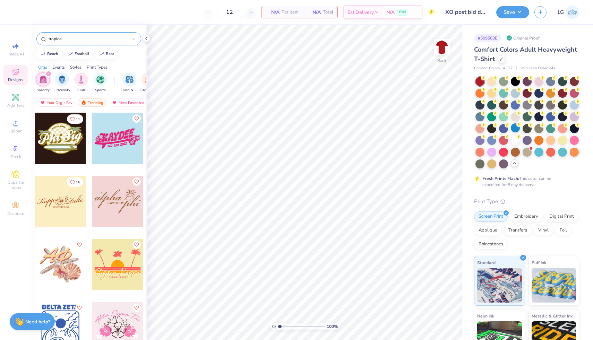
type input "tropical"
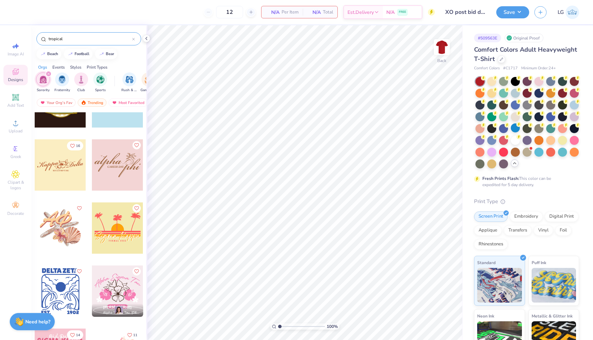
scroll to position [33, 0]
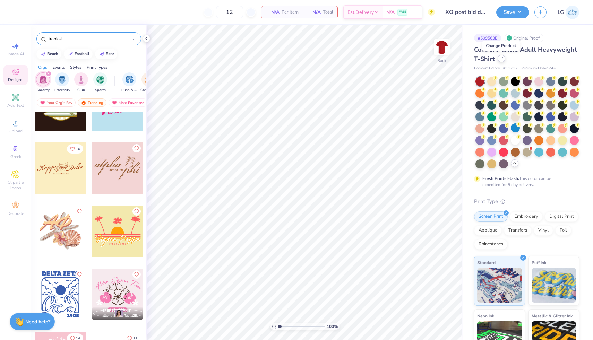
click at [499, 59] on div at bounding box center [502, 59] width 8 height 8
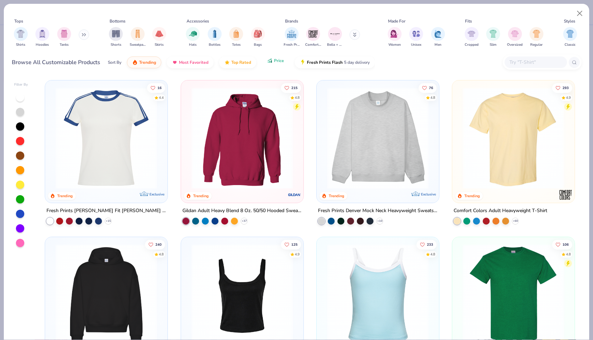
click at [275, 63] on button "Price" at bounding box center [275, 61] width 27 height 12
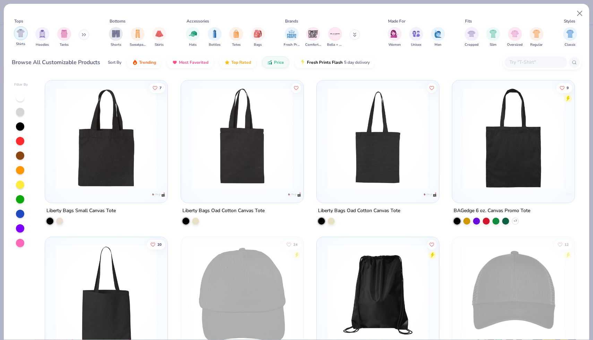
click at [17, 34] on img "filter for Shirts" at bounding box center [21, 33] width 8 height 8
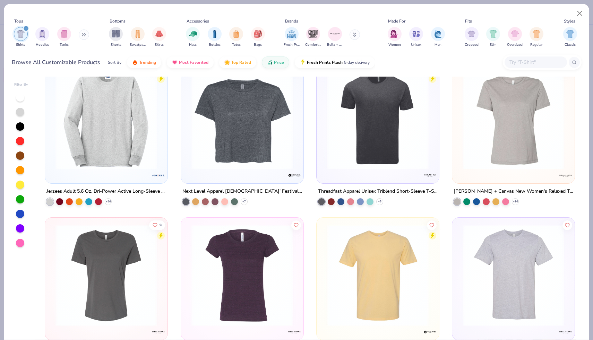
scroll to position [1740, 0]
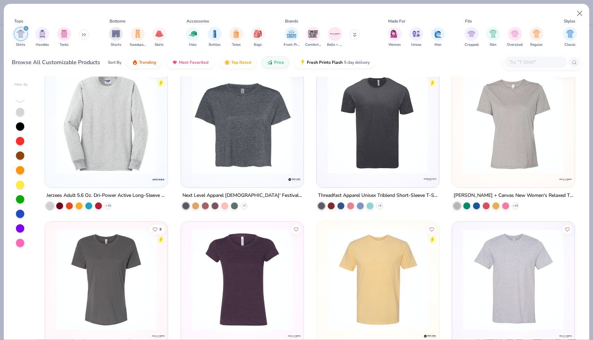
click at [241, 124] on img at bounding box center [242, 123] width 109 height 102
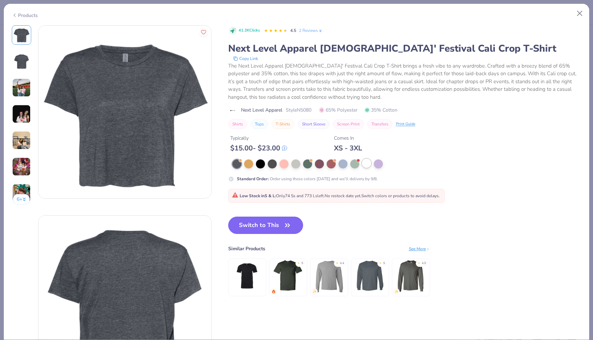
click at [364, 166] on div at bounding box center [366, 163] width 9 height 9
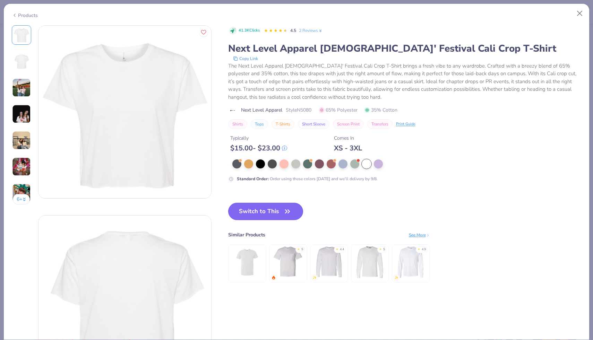
click at [277, 209] on button "Switch to This" at bounding box center [265, 211] width 75 height 17
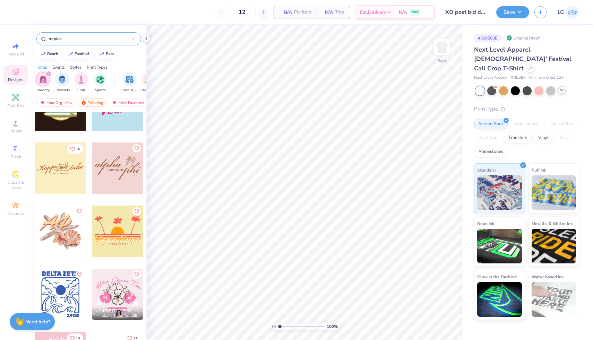
click at [118, 168] on div at bounding box center [117, 168] width 51 height 51
type input "7.94"
type input "3.89"
type input "10.15"
type input "4.97"
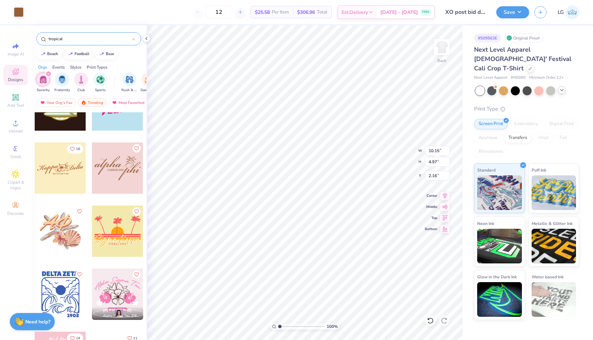
type input "2.16"
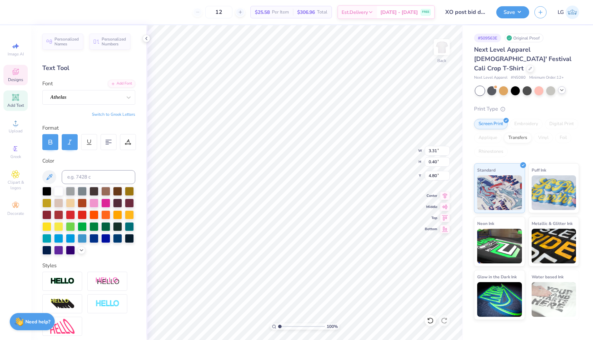
type input "4.85"
click at [304, 155] on div "Hold “Option ⌥” to see the space between elements." at bounding box center [292, 146] width 74 height 20
type input "5.49"
type input "3.75"
type input "2.23"
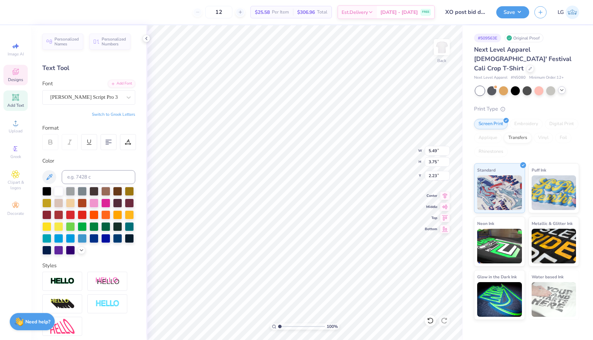
type textarea "a"
type textarea "chi"
type input "2.26"
type input "4.50"
type input "3.75"
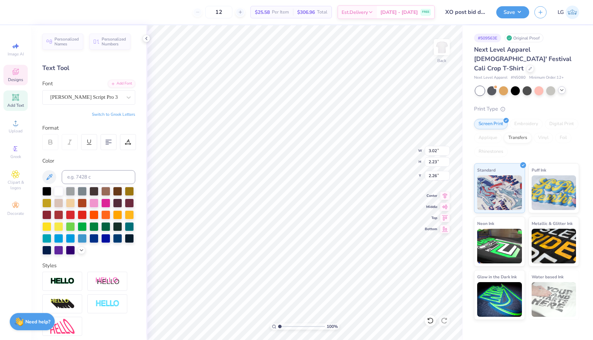
type input "3.37"
type textarea "omega"
type input "4.85"
type input "3.31"
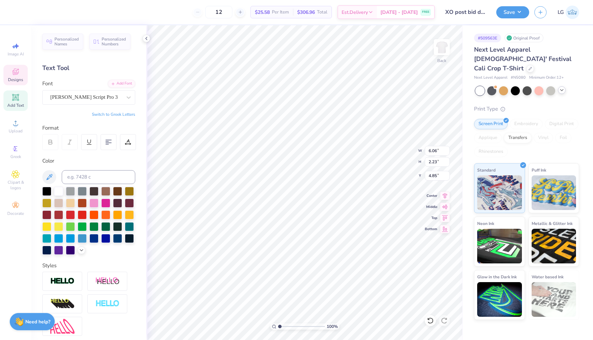
type input "0.40"
type input "6.06"
type input "2.23"
type input "4.71"
type input "2.11"
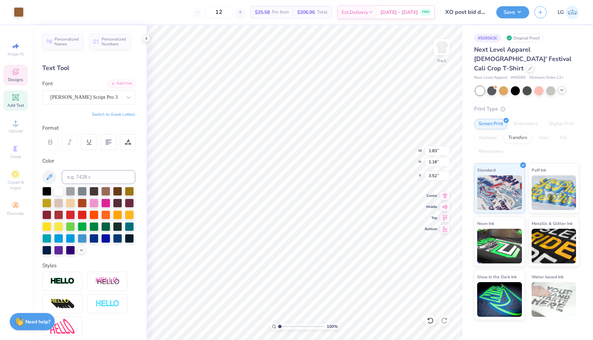
type input "1.36"
type input "2.32"
type input "1.83"
type input "1.18"
type input "3.52"
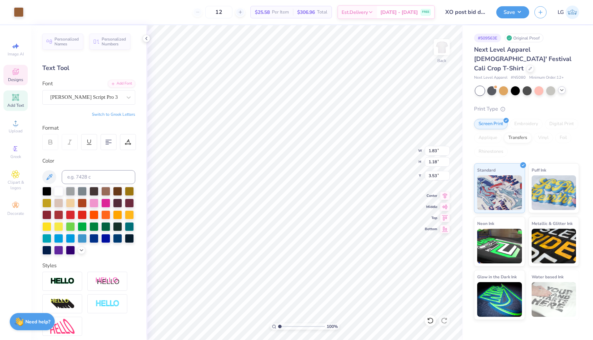
type input "3.53"
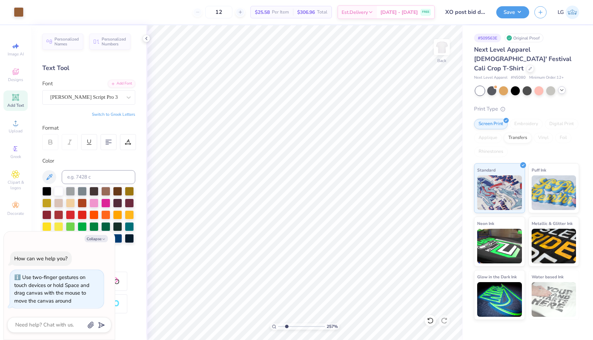
drag, startPoint x: 280, startPoint y: 326, endPoint x: 286, endPoint y: 327, distance: 6.3
type input "2.47"
click at [286, 327] on input "range" at bounding box center [301, 327] width 47 height 6
type textarea "x"
type input "3.31"
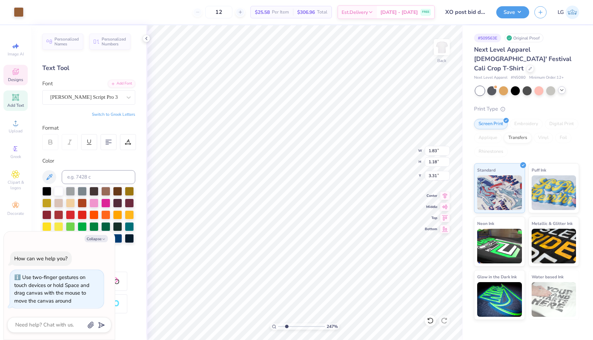
type textarea "x"
type input "1"
click at [256, 326] on div "100 %" at bounding box center [304, 182] width 315 height 315
click at [13, 51] on div "Image AI" at bounding box center [15, 49] width 24 height 20
type textarea "x"
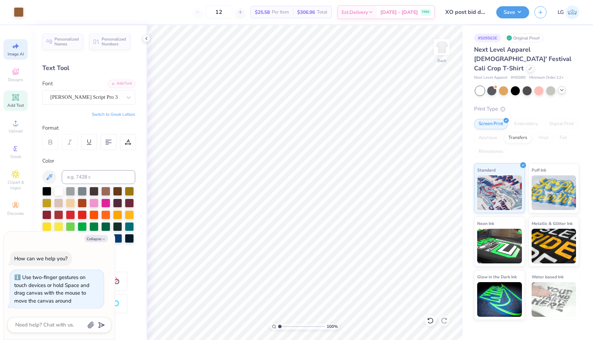
select select "4"
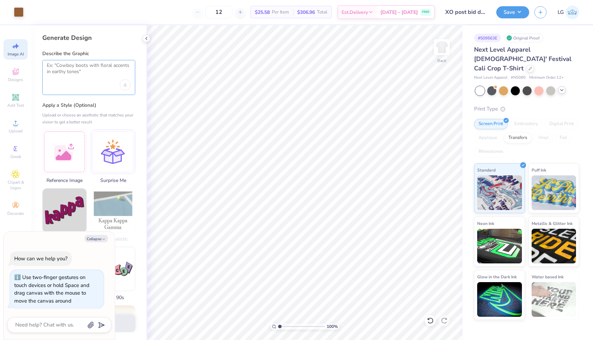
click at [76, 65] on textarea at bounding box center [89, 70] width 84 height 17
type textarea "o"
type textarea "add an outline of a wave"
click at [100, 240] on button "Collapse" at bounding box center [96, 238] width 23 height 7
type textarea "x"
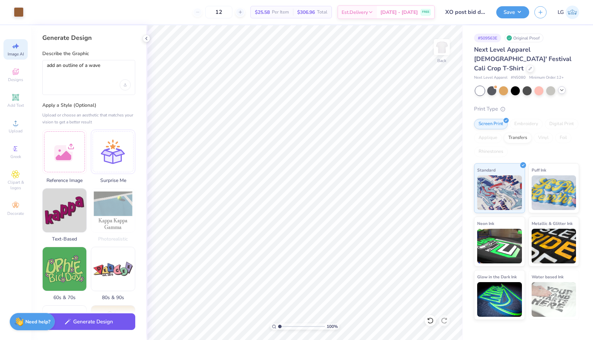
click at [103, 324] on button "Generate Design" at bounding box center [88, 321] width 93 height 17
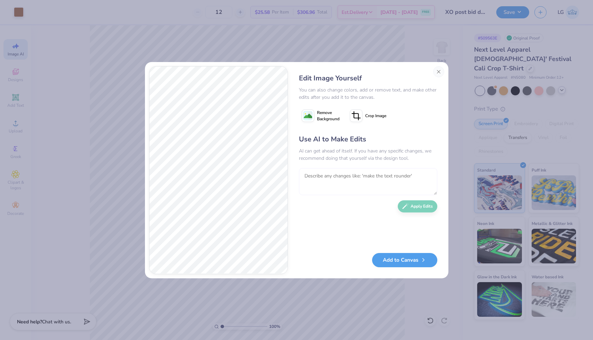
click at [341, 178] on textarea at bounding box center [368, 181] width 138 height 27
type textarea "make it simpler and take out color"
click at [423, 207] on button "Apply Edits" at bounding box center [418, 205] width 40 height 12
click at [402, 259] on button "Add to Canvas" at bounding box center [404, 258] width 65 height 14
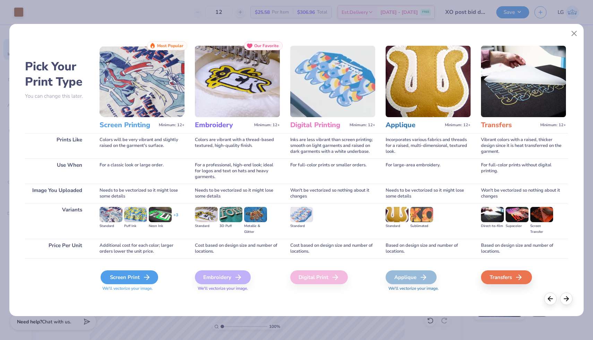
click at [134, 276] on div "Screen Print" at bounding box center [130, 277] width 58 height 14
click at [131, 275] on div "Screen Print" at bounding box center [130, 277] width 58 height 14
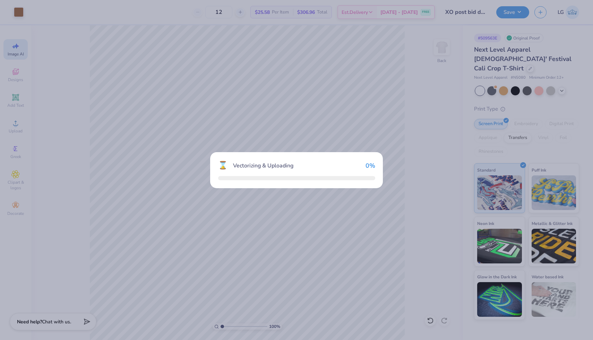
click at [131, 275] on div "⌛ Vectorizing & Uploading 0 %" at bounding box center [296, 170] width 593 height 340
click at [269, 209] on div "⌛ Vectorizing & Uploading 42 %" at bounding box center [296, 170] width 593 height 340
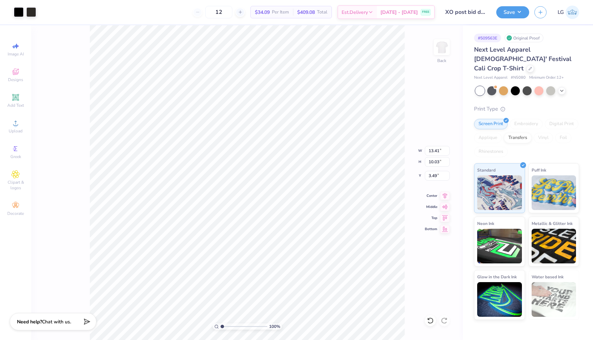
type input "7.48"
type input "5.21"
type input "4.97"
type input "13.38"
type input "8.80"
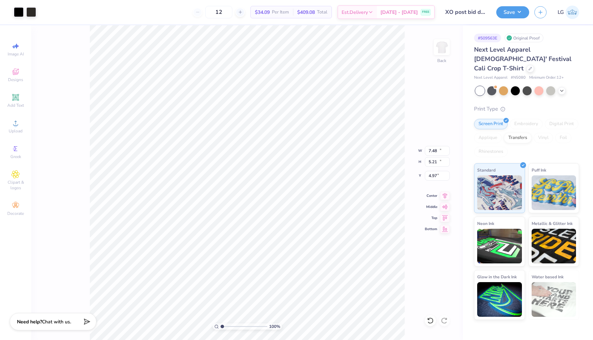
type input "3.51"
type input "13.41"
type input "10.03"
type input "3.49"
type input "7.48"
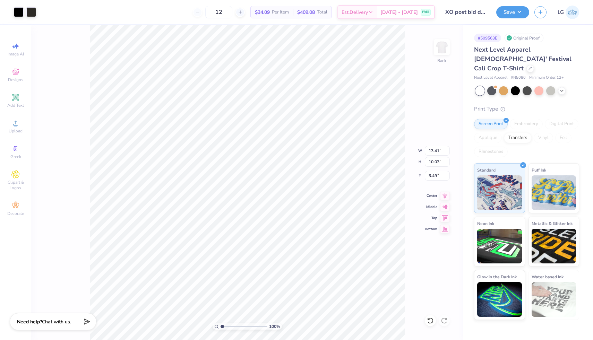
type input "5.21"
type input "4.99"
type input "6.96"
type input "5.20"
type input "6.45"
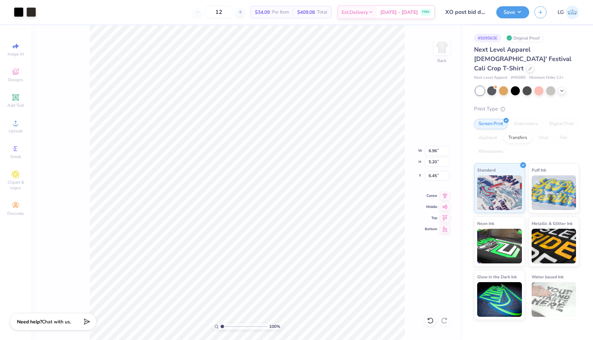
type input "3.42"
type input "2.56"
type input "6.69"
drag, startPoint x: 222, startPoint y: 326, endPoint x: 240, endPoint y: 328, distance: 18.5
type input "4.88"
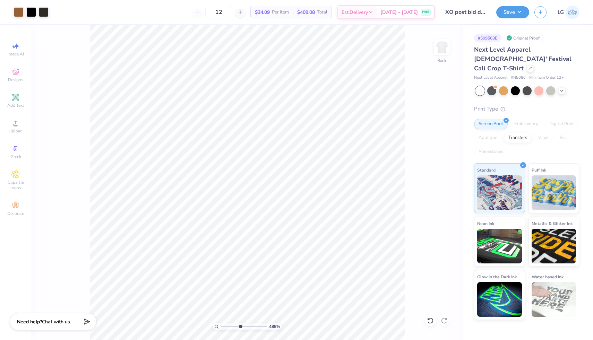
click at [240, 328] on input "range" at bounding box center [244, 327] width 47 height 6
click at [430, 320] on icon at bounding box center [430, 320] width 7 height 7
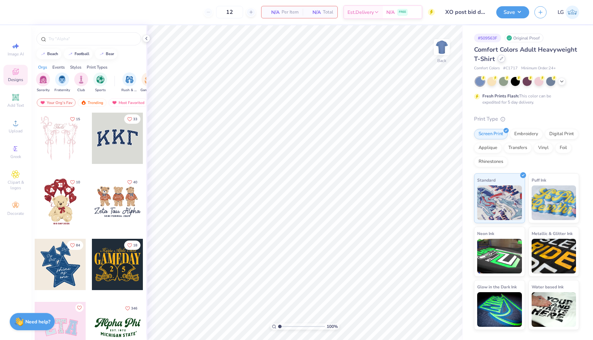
click at [504, 60] on div at bounding box center [502, 59] width 8 height 8
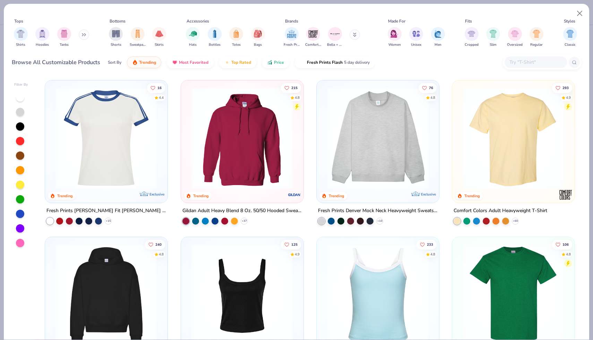
click at [80, 34] on button at bounding box center [84, 34] width 10 height 10
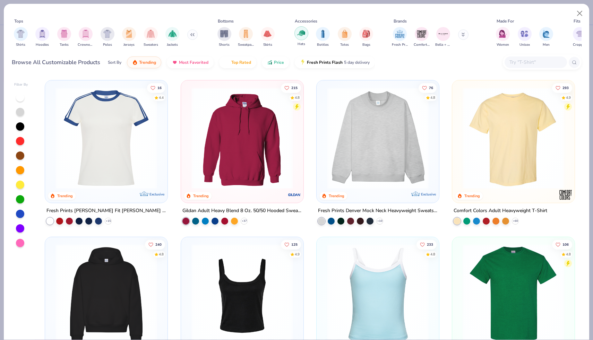
click at [307, 35] on div "filter for Hats" at bounding box center [301, 33] width 14 height 14
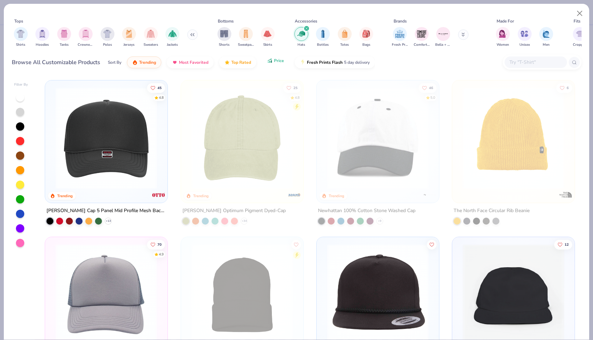
click at [279, 61] on span "Price" at bounding box center [279, 61] width 10 height 6
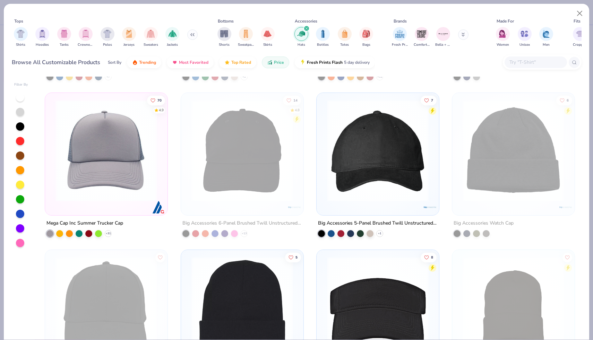
scroll to position [145, 0]
click at [110, 231] on icon at bounding box center [108, 234] width 6 height 6
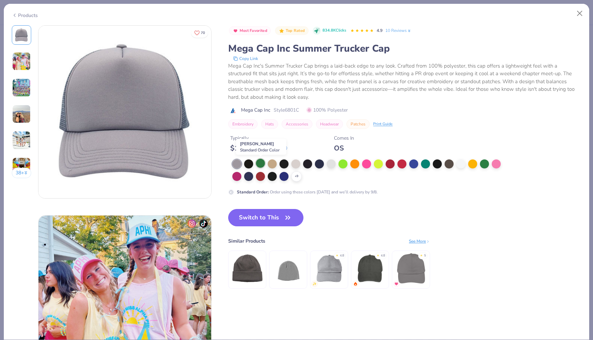
click at [262, 165] on div at bounding box center [260, 163] width 9 height 9
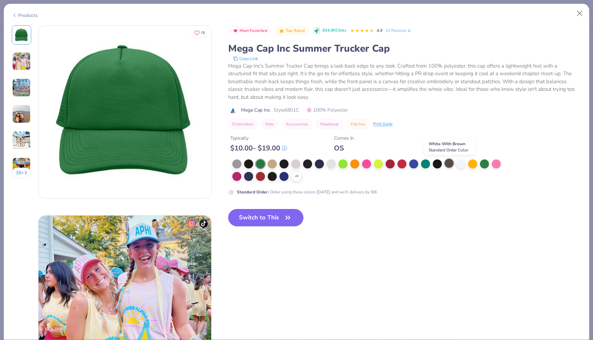
click at [450, 164] on div at bounding box center [449, 163] width 9 height 9
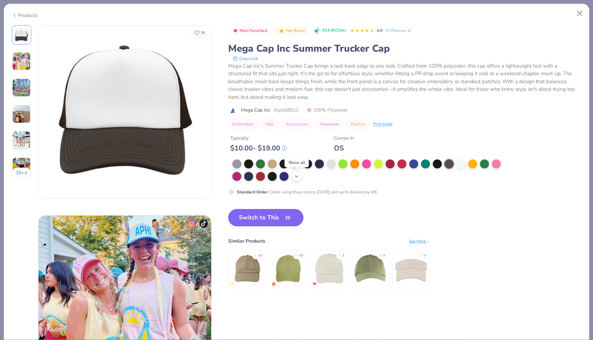
click at [294, 177] on icon at bounding box center [297, 177] width 6 height 6
click at [29, 16] on div "Products" at bounding box center [25, 15] width 26 height 7
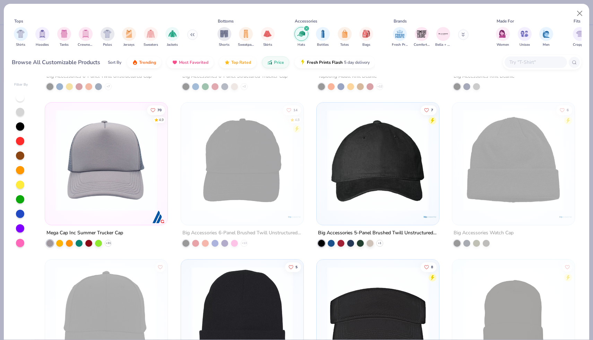
scroll to position [140, 0]
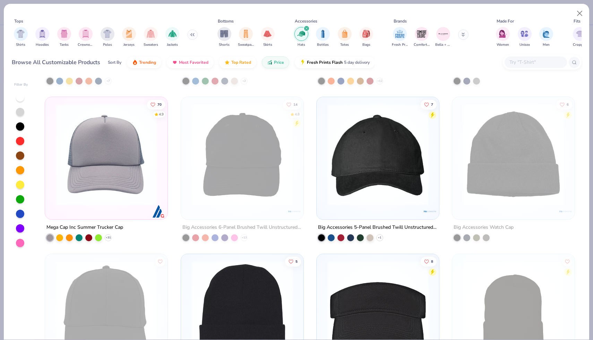
click at [96, 157] on img at bounding box center [106, 155] width 109 height 102
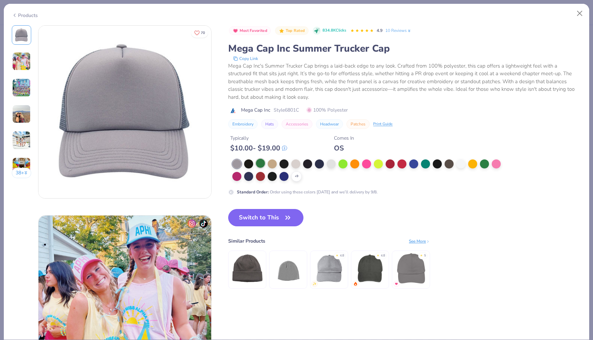
click at [260, 166] on div at bounding box center [260, 163] width 9 height 9
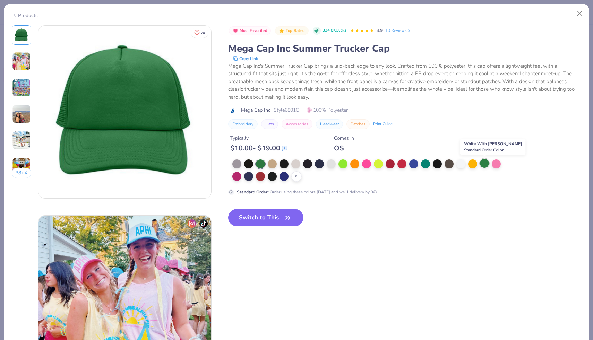
click at [485, 165] on div at bounding box center [484, 163] width 9 height 9
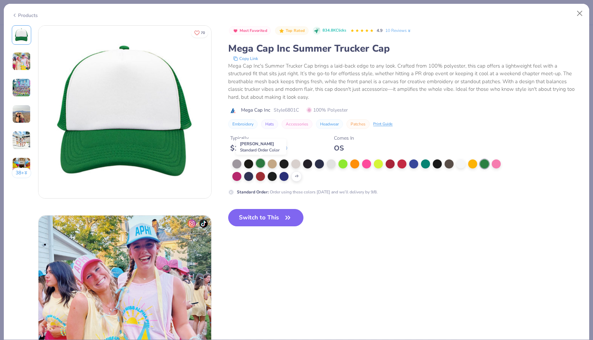
click at [259, 162] on div at bounding box center [260, 163] width 9 height 9
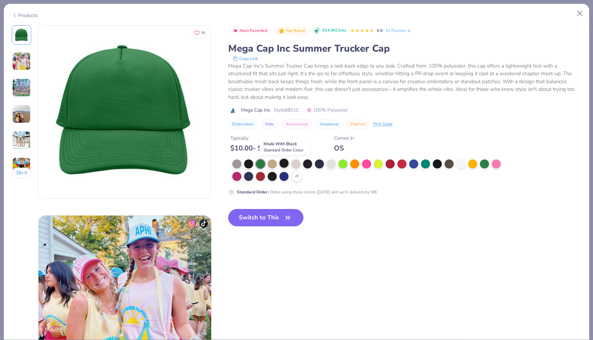
click at [281, 166] on div at bounding box center [283, 163] width 9 height 9
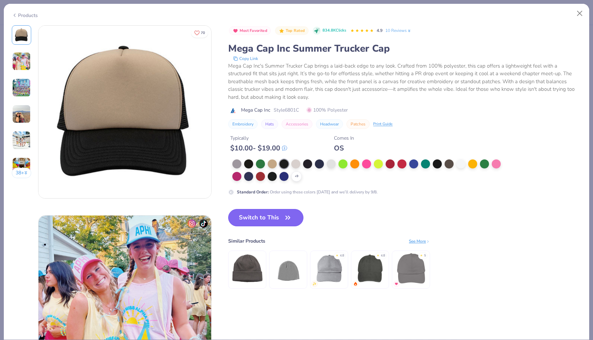
click at [269, 219] on button "Switch to This" at bounding box center [265, 217] width 75 height 17
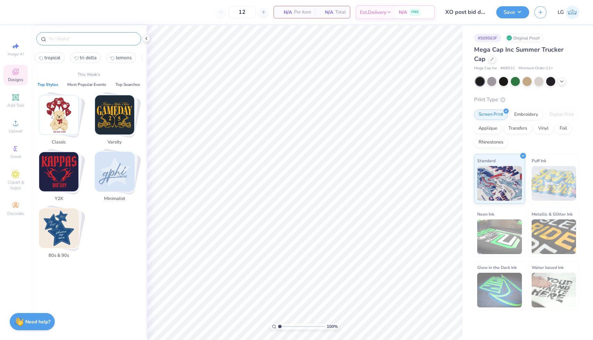
click at [73, 38] on input "text" at bounding box center [92, 38] width 89 height 7
click at [0, 44] on div "Image AI Designs Add Text Upload Greek Clipart & logos Decorate" at bounding box center [15, 182] width 31 height 315
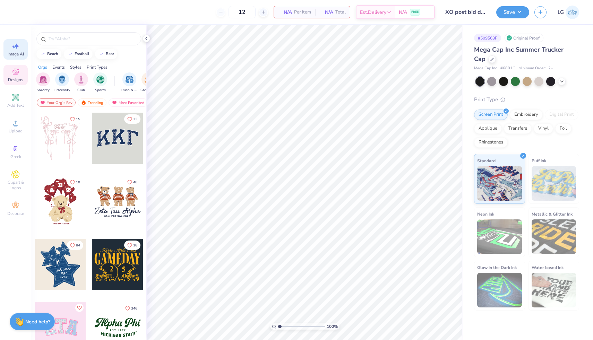
click at [19, 51] on div "Image AI" at bounding box center [15, 49] width 24 height 20
select select "4"
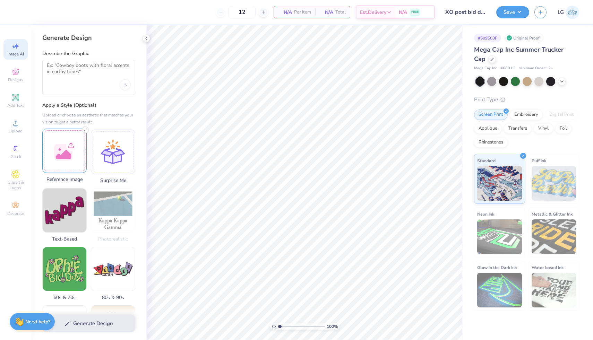
click at [60, 150] on div at bounding box center [64, 151] width 44 height 44
click at [66, 65] on textarea at bounding box center [89, 70] width 84 height 17
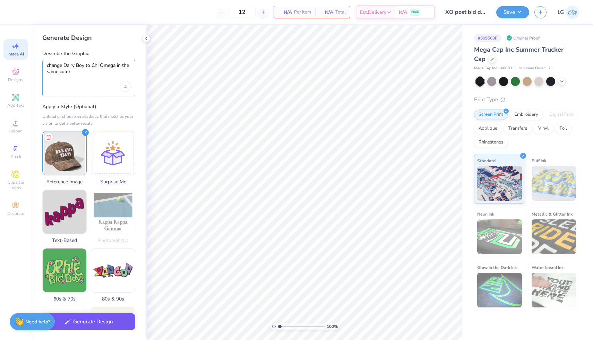
type textarea "change Dairy Boy to Chi Omega in the same color"
click at [84, 321] on button "Generate Design" at bounding box center [88, 321] width 93 height 17
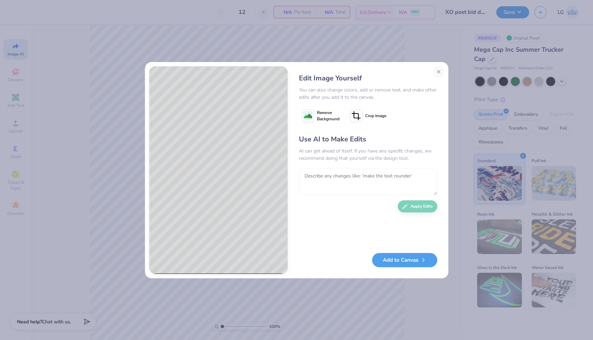
click at [325, 182] on textarea at bounding box center [368, 181] width 138 height 27
type textarea "take away the camo"
click at [408, 204] on icon "button" at bounding box center [405, 204] width 6 height 6
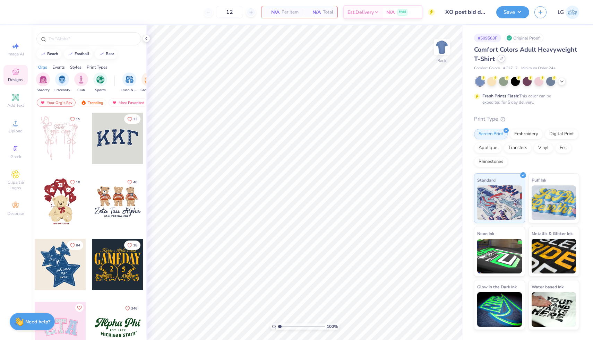
click at [500, 60] on div at bounding box center [502, 59] width 8 height 8
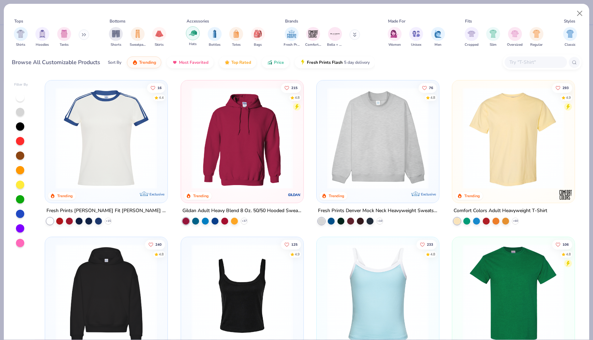
click at [192, 34] on img "filter for Hats" at bounding box center [193, 33] width 8 height 8
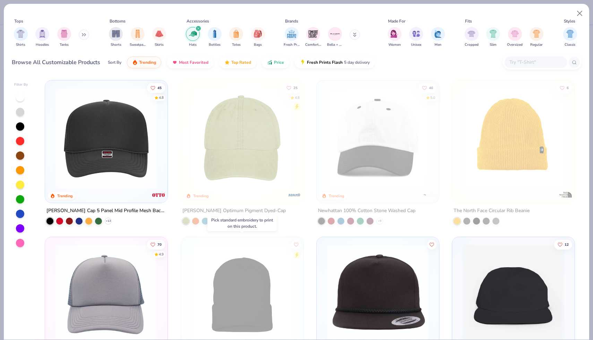
scroll to position [33, 0]
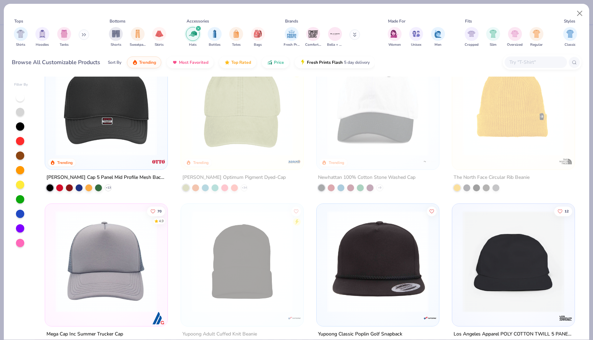
click at [103, 247] on img at bounding box center [106, 262] width 109 height 102
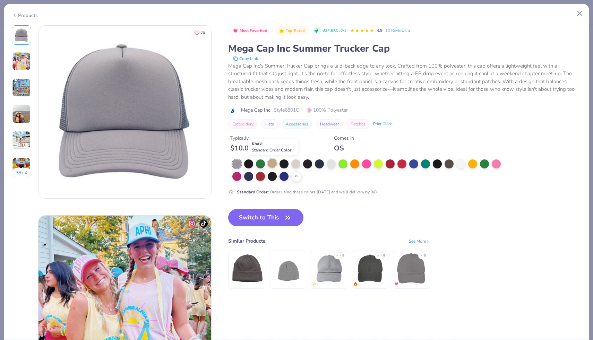
click at [274, 164] on div at bounding box center [272, 163] width 9 height 9
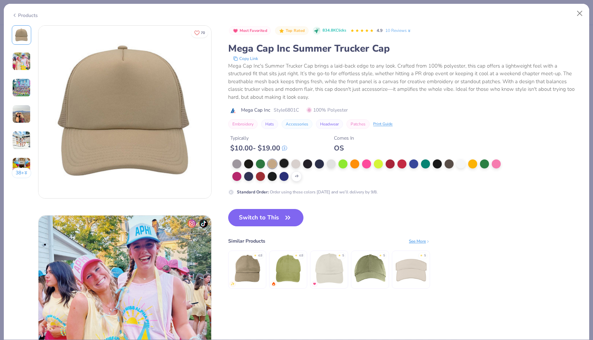
click at [283, 161] on div at bounding box center [283, 163] width 9 height 9
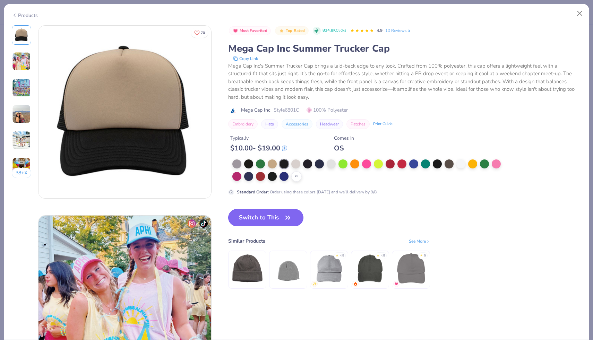
click at [258, 217] on button "Switch to This" at bounding box center [265, 217] width 75 height 17
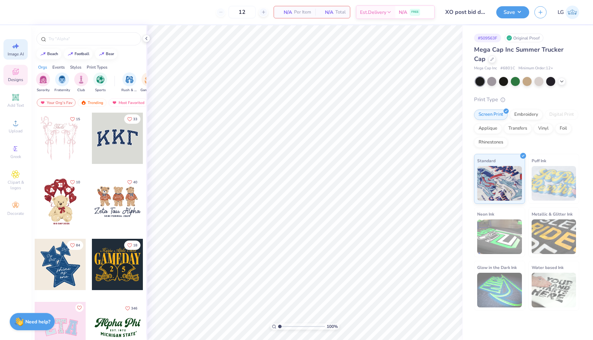
click at [11, 52] on span "Image AI" at bounding box center [16, 54] width 16 height 6
select select "4"
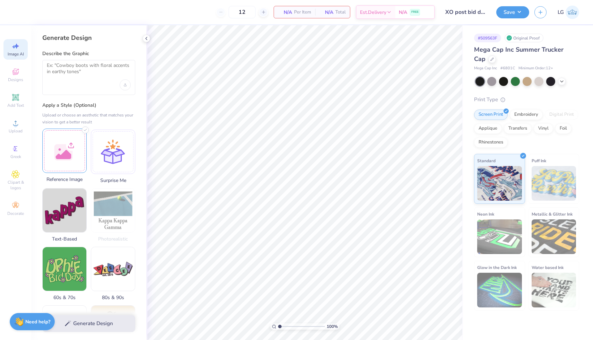
click at [49, 150] on div at bounding box center [64, 151] width 44 height 44
click at [83, 70] on textarea at bounding box center [89, 70] width 84 height 17
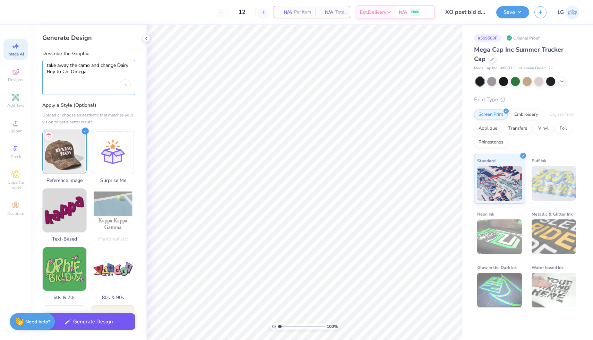
type textarea "take away the camo and change Dairy Boy to Chi Omega"
click at [97, 323] on button "Generate Design" at bounding box center [88, 321] width 93 height 17
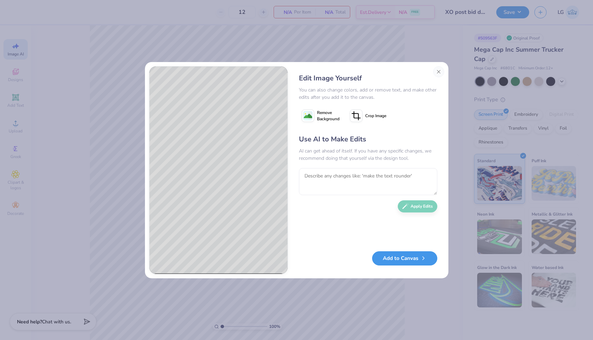
click at [386, 259] on button "Add to Canvas" at bounding box center [404, 258] width 65 height 14
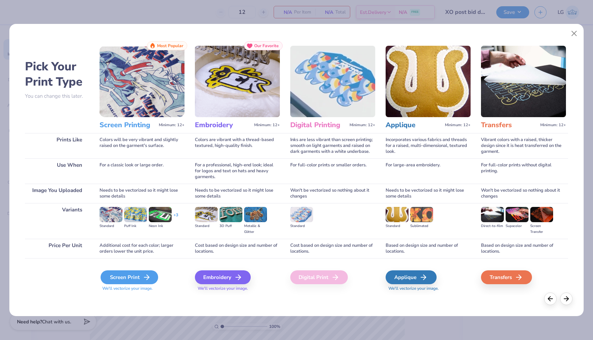
click at [137, 280] on div "Screen Print" at bounding box center [130, 277] width 58 height 14
click at [146, 274] on icon at bounding box center [147, 277] width 8 height 8
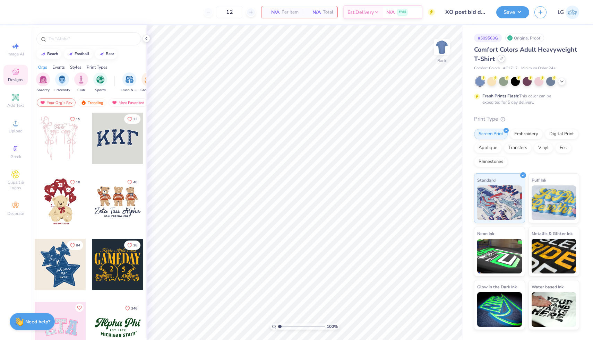
click at [502, 59] on icon at bounding box center [501, 58] width 3 height 3
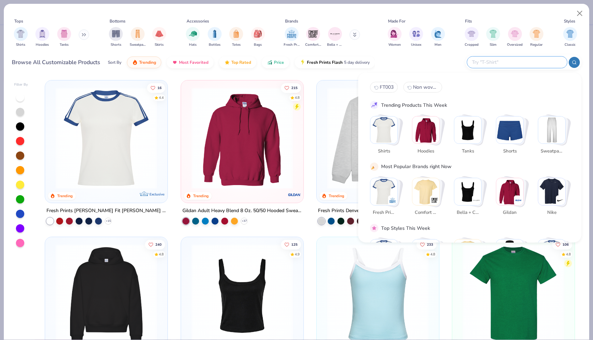
click at [517, 64] on input "text" at bounding box center [516, 62] width 91 height 8
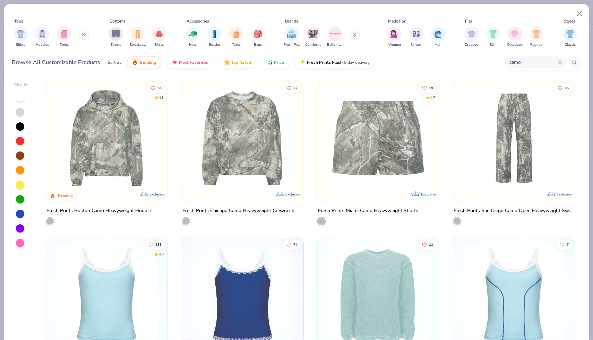
click at [527, 61] on input "camo" at bounding box center [533, 62] width 49 height 8
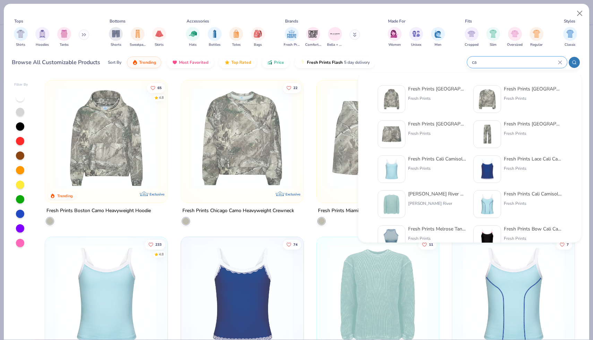
type input "c"
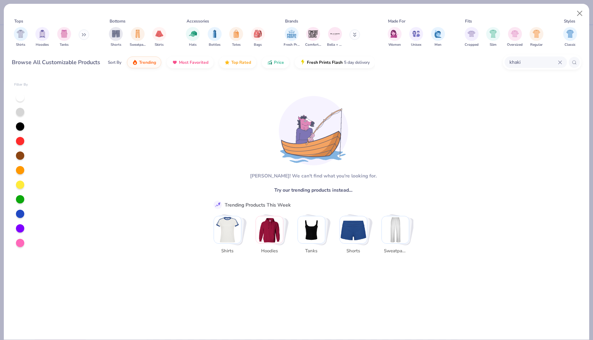
click at [543, 64] on input "khaki" at bounding box center [533, 62] width 49 height 8
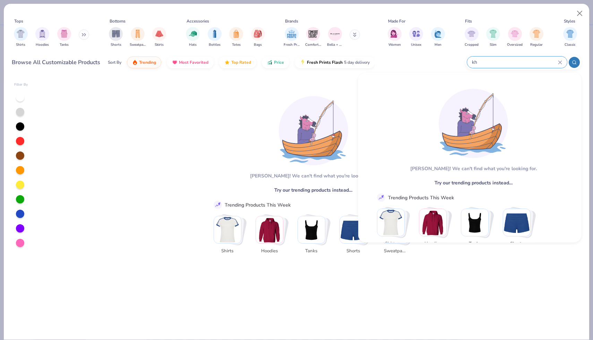
type input "k"
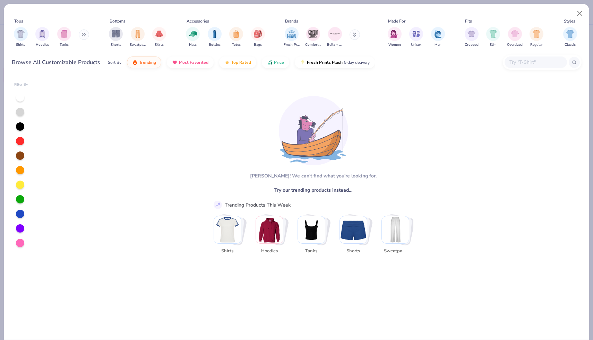
click at [425, 62] on div "Browse All Customizable Products Sort By Trending Most Favorited Top Rated Pric…" at bounding box center [297, 62] width 570 height 19
click at [510, 38] on div "filter for Oversized" at bounding box center [515, 33] width 14 height 14
click at [24, 33] on img "filter for Shirts" at bounding box center [21, 33] width 8 height 8
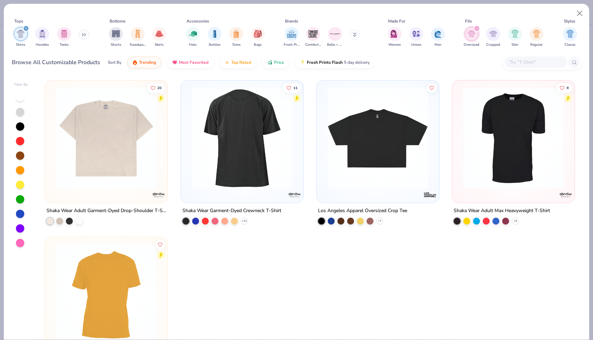
click at [27, 29] on div "filter for Shirts" at bounding box center [26, 28] width 6 height 6
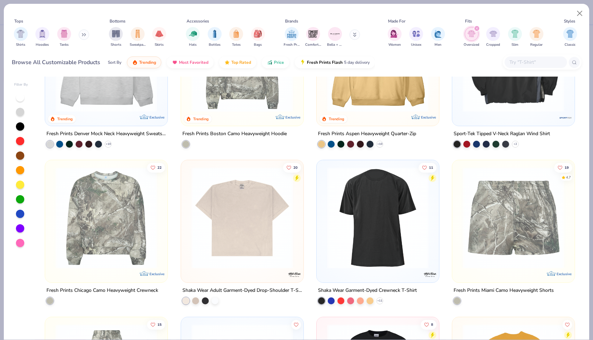
scroll to position [91, 0]
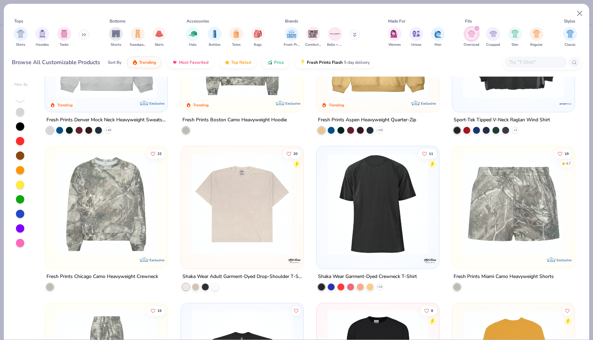
click at [243, 179] on img at bounding box center [242, 204] width 109 height 102
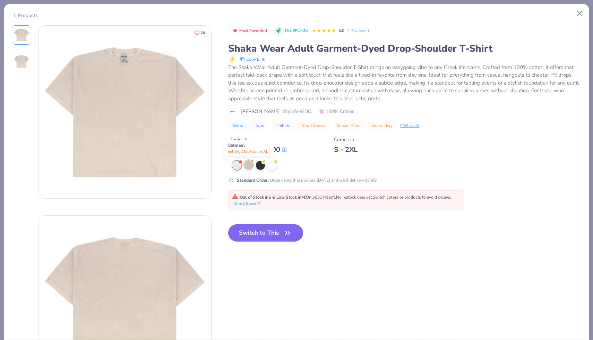
click at [247, 165] on div at bounding box center [248, 164] width 9 height 9
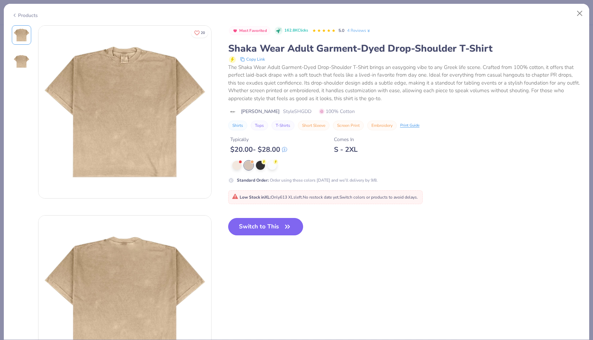
click at [282, 226] on button "Switch to This" at bounding box center [265, 226] width 75 height 17
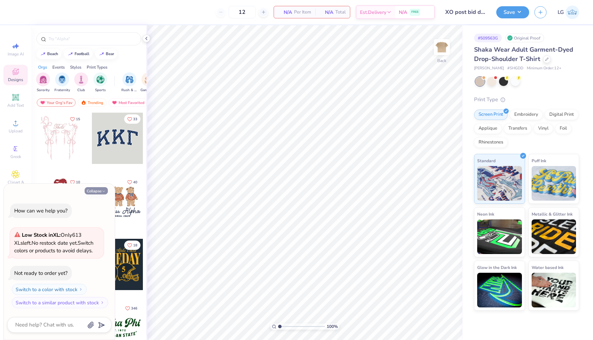
click at [91, 191] on button "Collapse" at bounding box center [96, 190] width 23 height 7
type textarea "x"
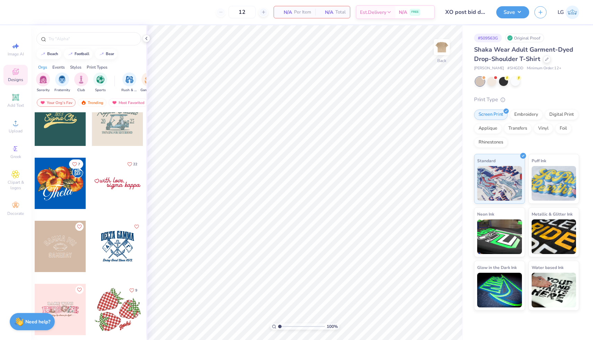
scroll to position [841, 0]
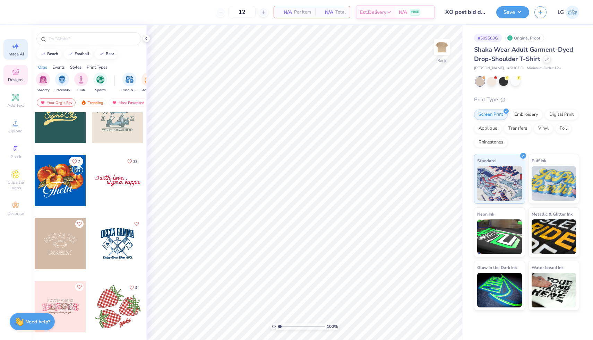
click at [10, 45] on div "Image AI" at bounding box center [15, 49] width 24 height 20
select select "4"
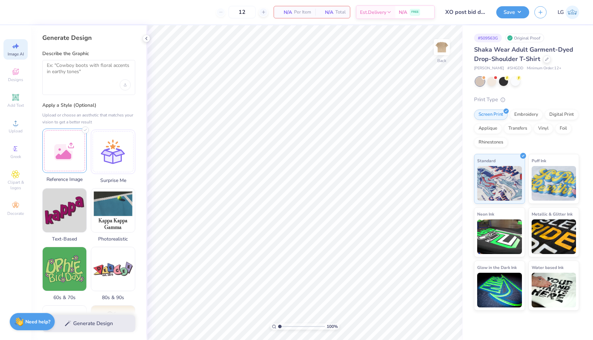
click at [61, 152] on div at bounding box center [64, 151] width 44 height 44
click at [106, 66] on textarea at bounding box center [89, 70] width 84 height 17
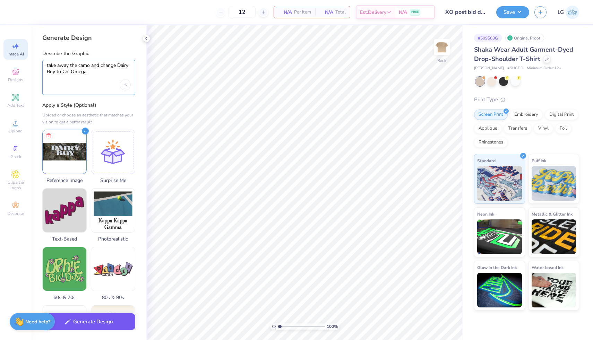
type textarea "take away the camo and change Dairy Boy to Chi Omega"
click at [105, 322] on button "Generate Design" at bounding box center [88, 321] width 93 height 17
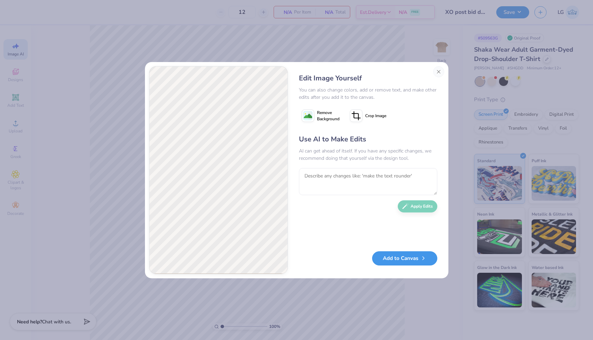
click at [412, 263] on button "Add to Canvas" at bounding box center [404, 258] width 65 height 14
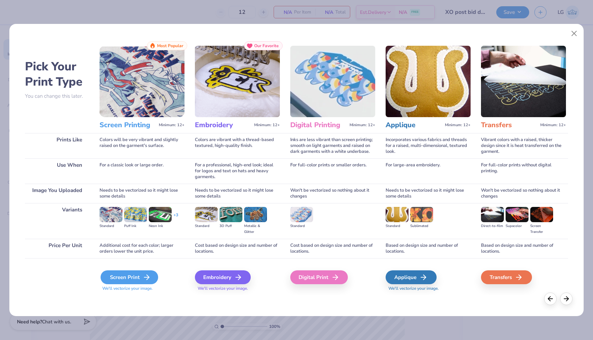
click at [132, 273] on div "Screen Print" at bounding box center [130, 277] width 58 height 14
